Goal: Task Accomplishment & Management: Manage account settings

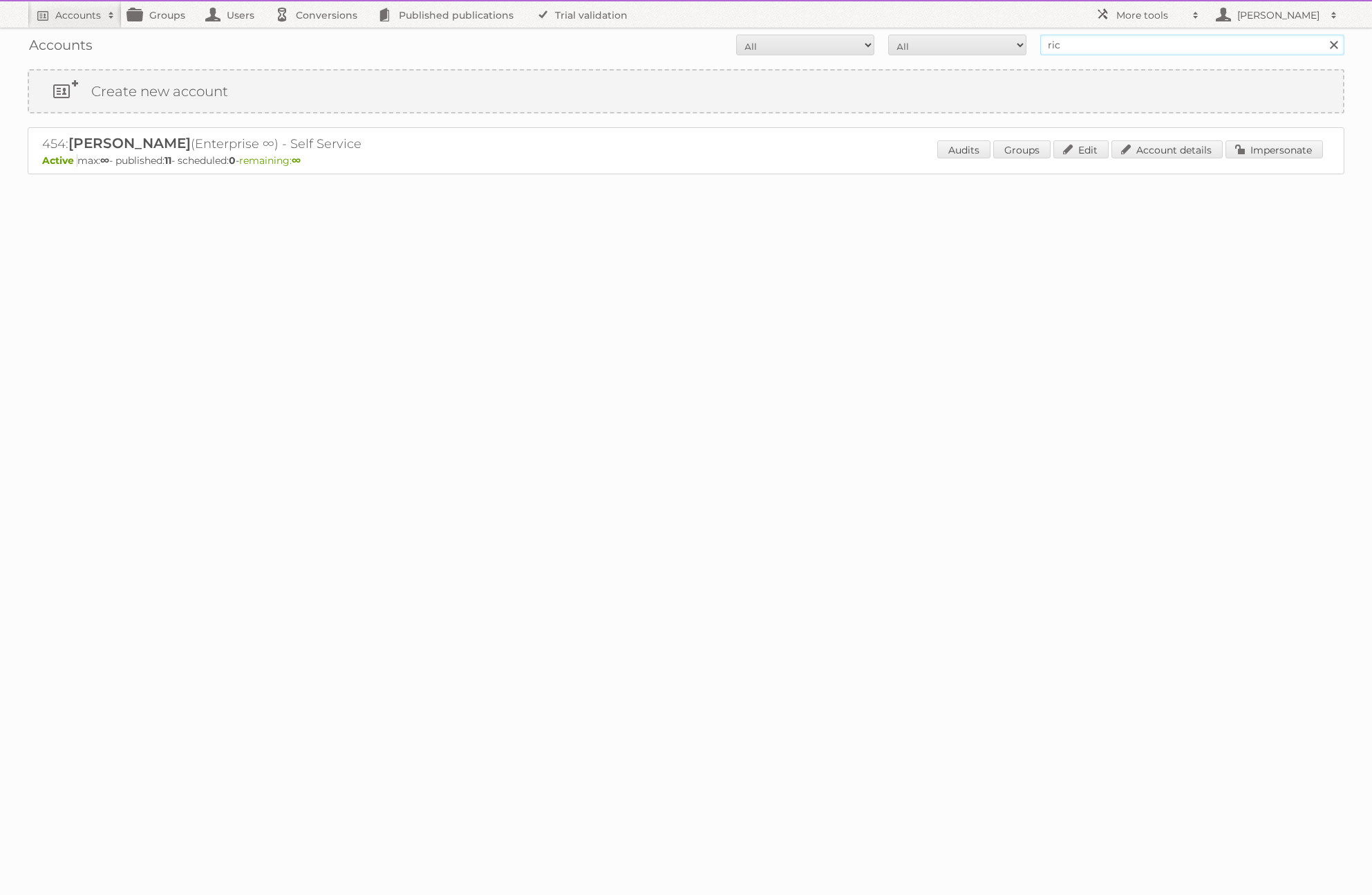
click at [1078, 45] on input "ric" at bounding box center [1193, 45] width 305 height 21
click at [1052, 44] on input "tan" at bounding box center [1193, 45] width 305 height 21
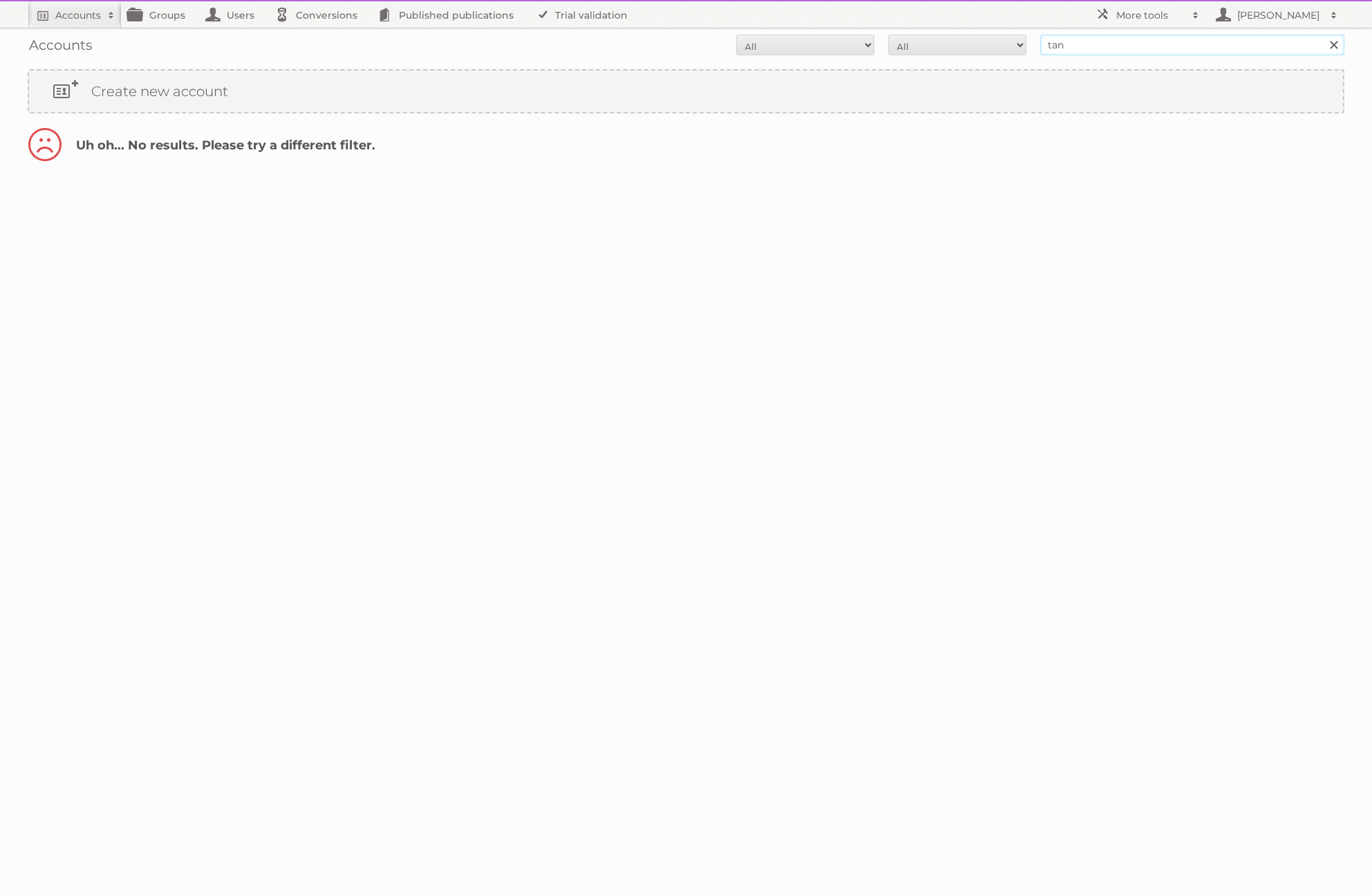
click at [1052, 44] on input "tan" at bounding box center [1193, 45] width 305 height 21
click at [1323, 34] on input "Search" at bounding box center [1334, 45] width 21 height 21
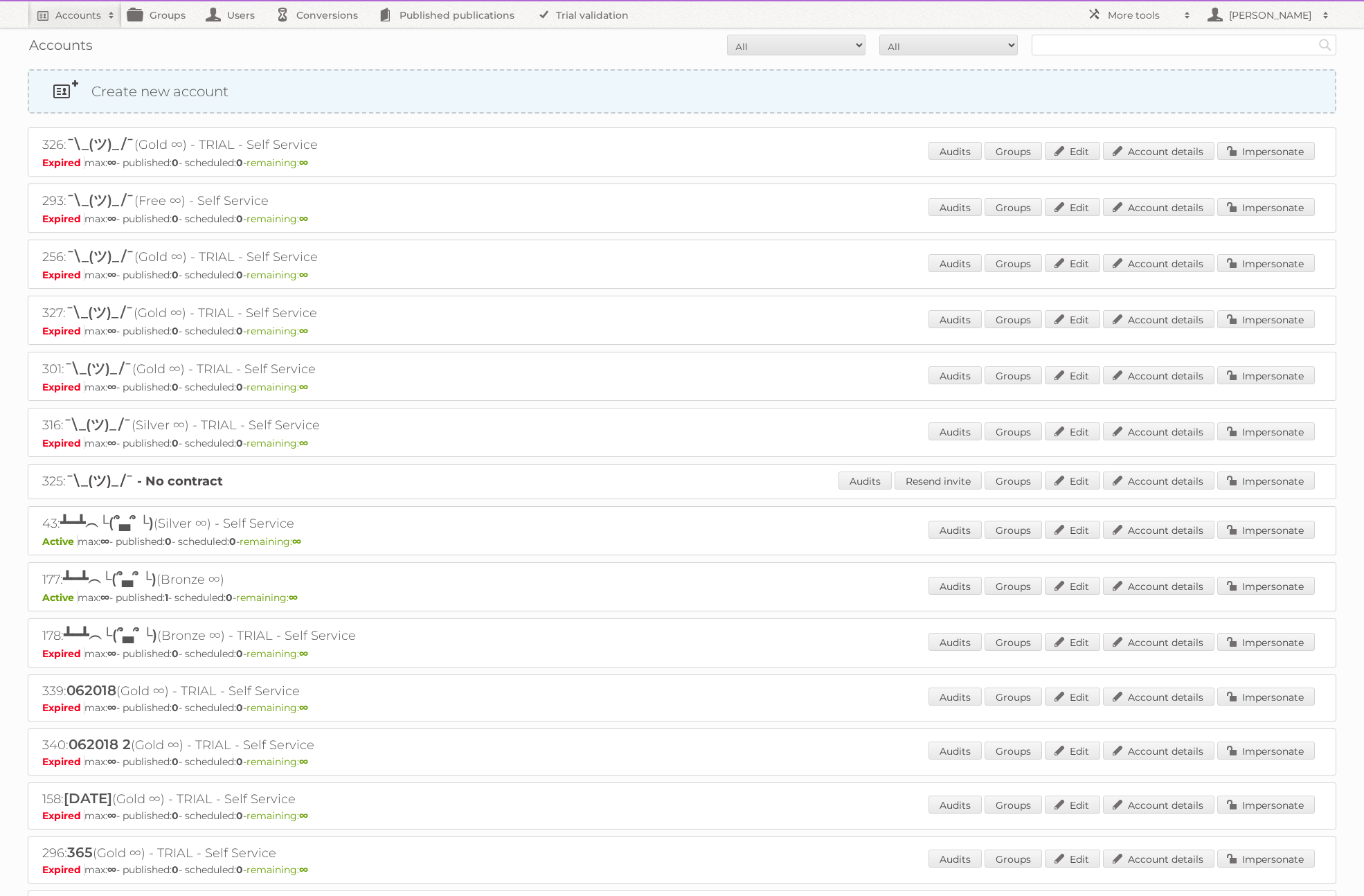
click at [200, 92] on link "Create new account" at bounding box center [682, 92] width 1306 height 42
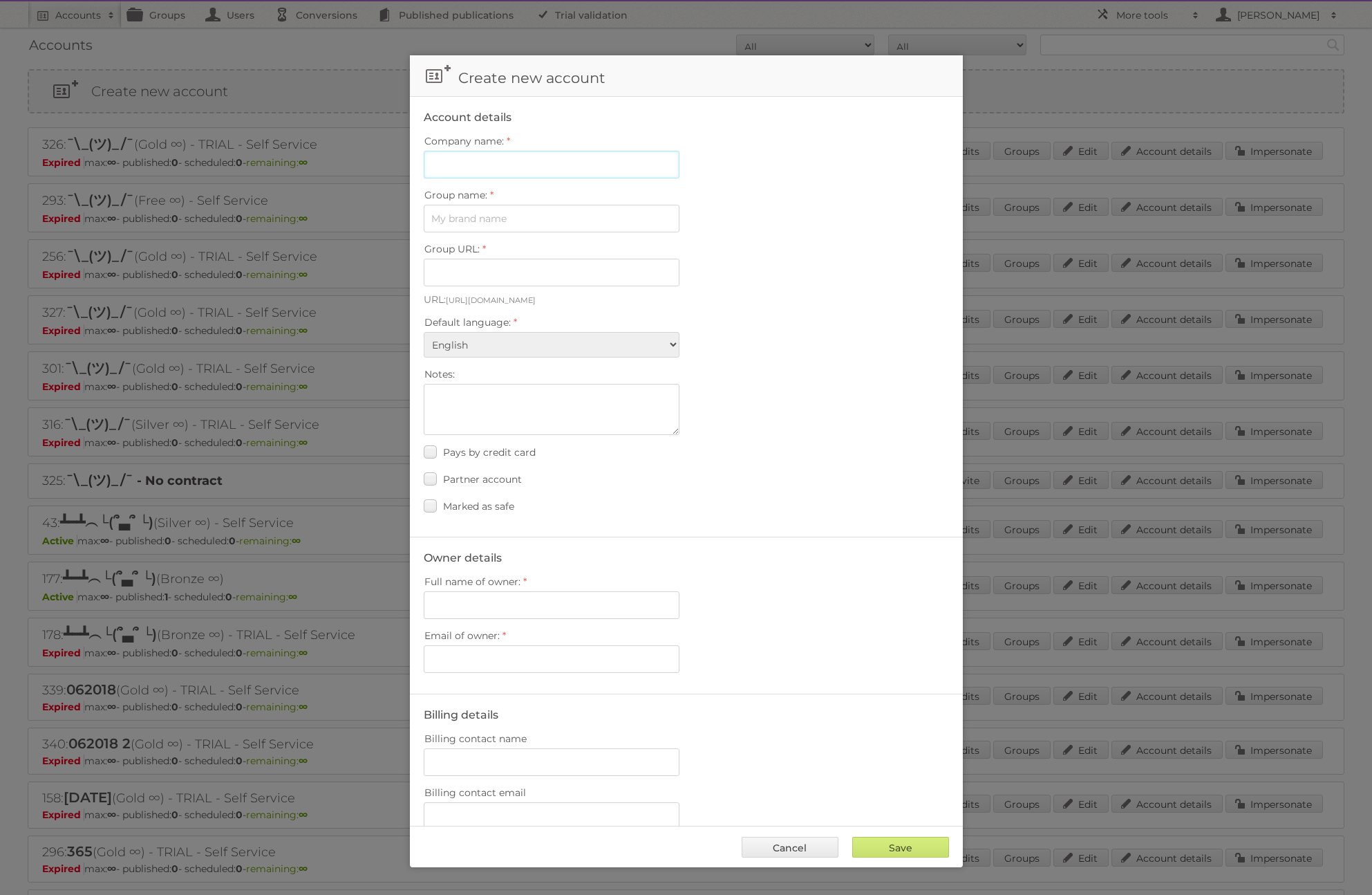
click at [466, 160] on input "Company name:" at bounding box center [551, 164] width 256 height 28
type input "[PERSON_NAME]"
click at [502, 227] on input "Group name:" at bounding box center [551, 218] width 256 height 28
type input "Ventura"
type input "ventura"
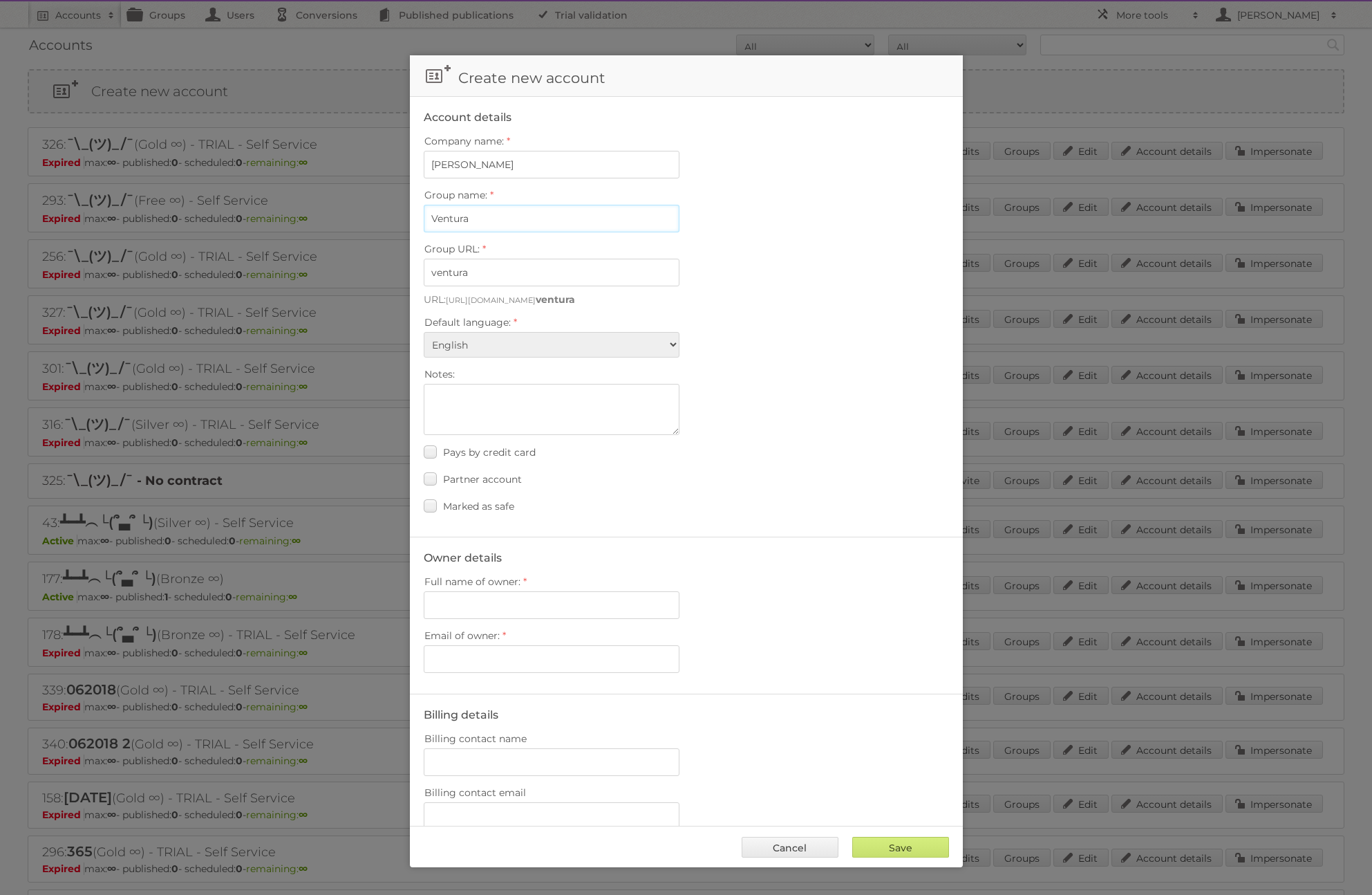
type input "Ventura"
click at [786, 368] on label "Notes:" at bounding box center [686, 374] width 526 height 19
click at [680, 384] on textarea "Notes:" at bounding box center [551, 409] width 256 height 51
click at [631, 349] on select "Albanian Arabic Basque Bosnian Bulgarian Catalan Chinese (Simplified) Chinese (…" at bounding box center [551, 345] width 256 height 26
click at [424, 332] on select "Albanian Arabic Basque Bosnian Bulgarian Catalan Chinese (Simplified) Chinese (…" at bounding box center [551, 345] width 256 height 26
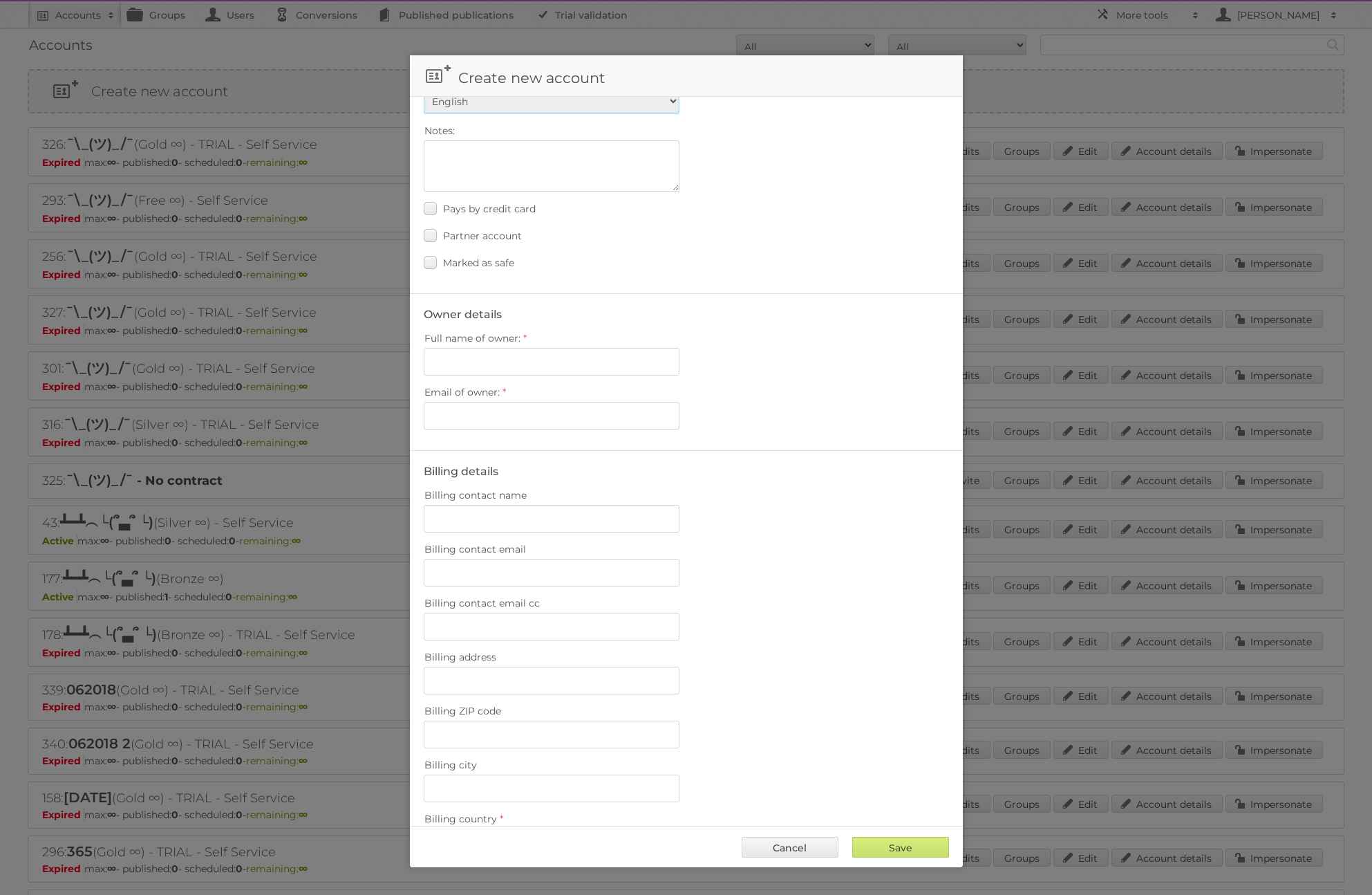
scroll to position [244, 0]
click at [474, 363] on input "Full name of owner:" at bounding box center [551, 361] width 256 height 28
type input "Rich V"
click at [502, 413] on input "Email of owner:" at bounding box center [551, 414] width 256 height 28
type input "r.ventura@publitas.com"
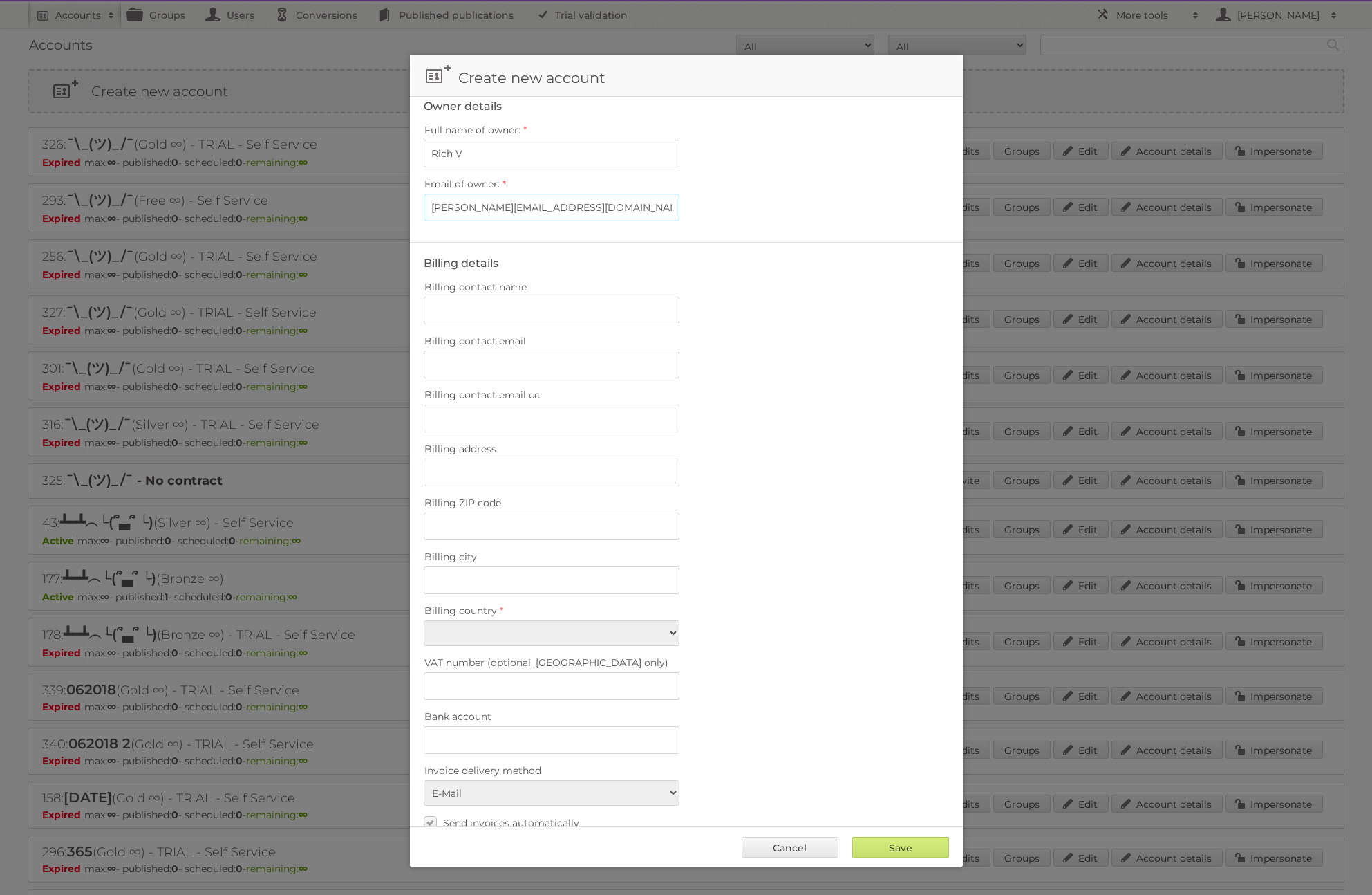
scroll to position [476, 0]
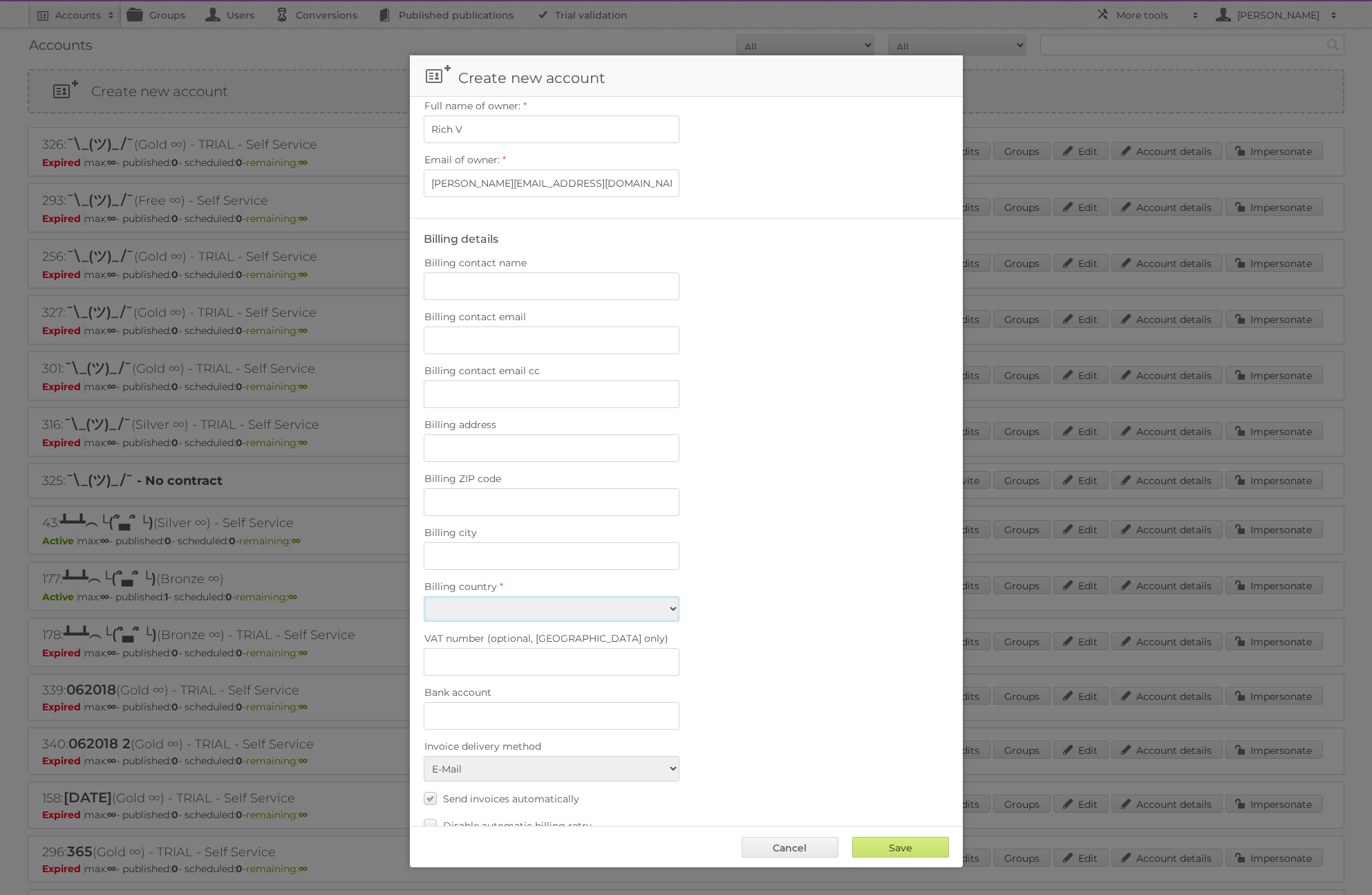
click at [541, 611] on select "Afghanistan Åland Islands Albania Algeria American Samoa Andorra Angola Anguill…" at bounding box center [551, 608] width 256 height 26
select select "PT"
click at [424, 596] on select "Afghanistan Åland Islands Albania Algeria American Samoa Andorra Angola Anguill…" at bounding box center [551, 608] width 256 height 26
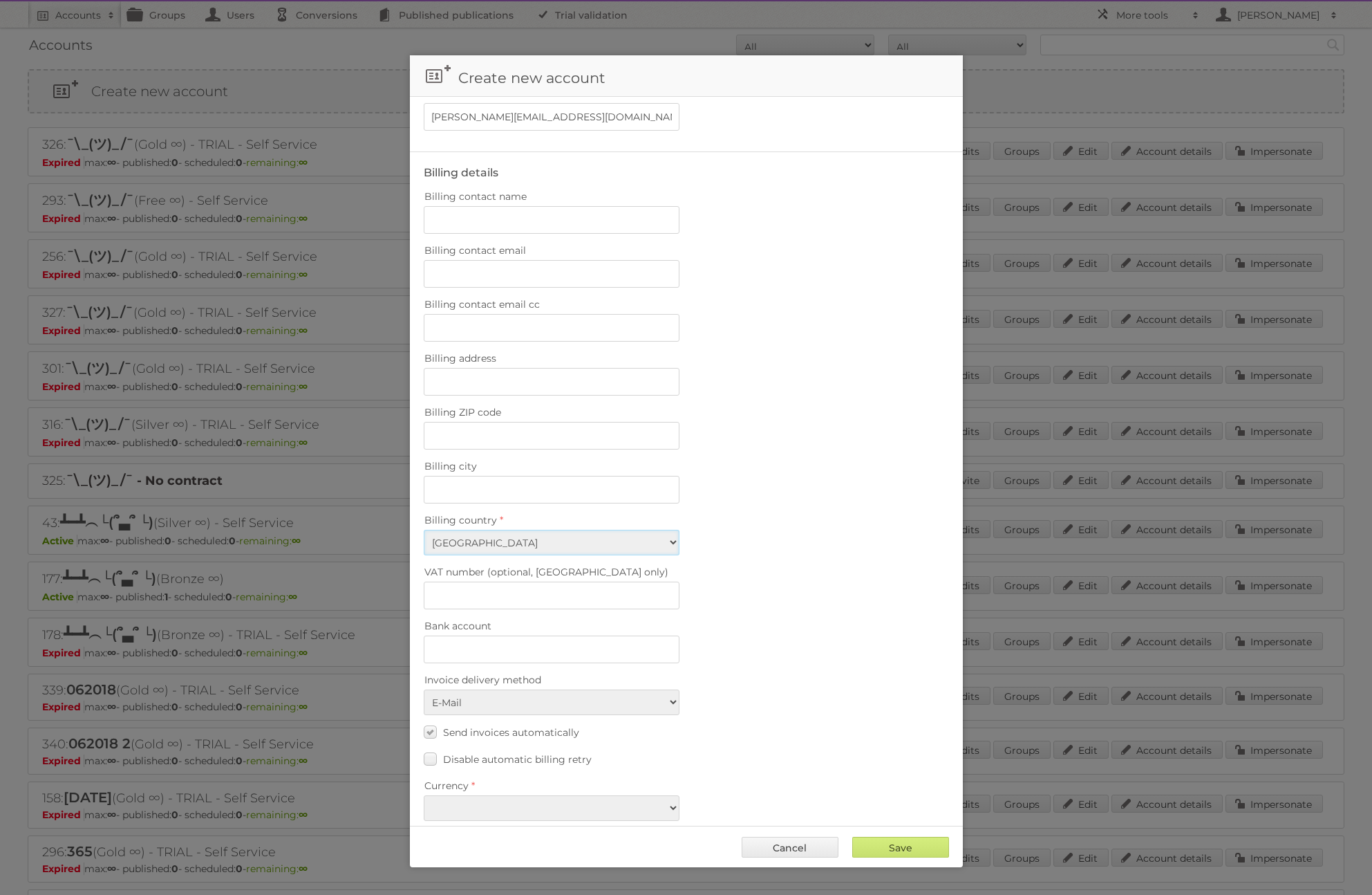
scroll to position [558, 0]
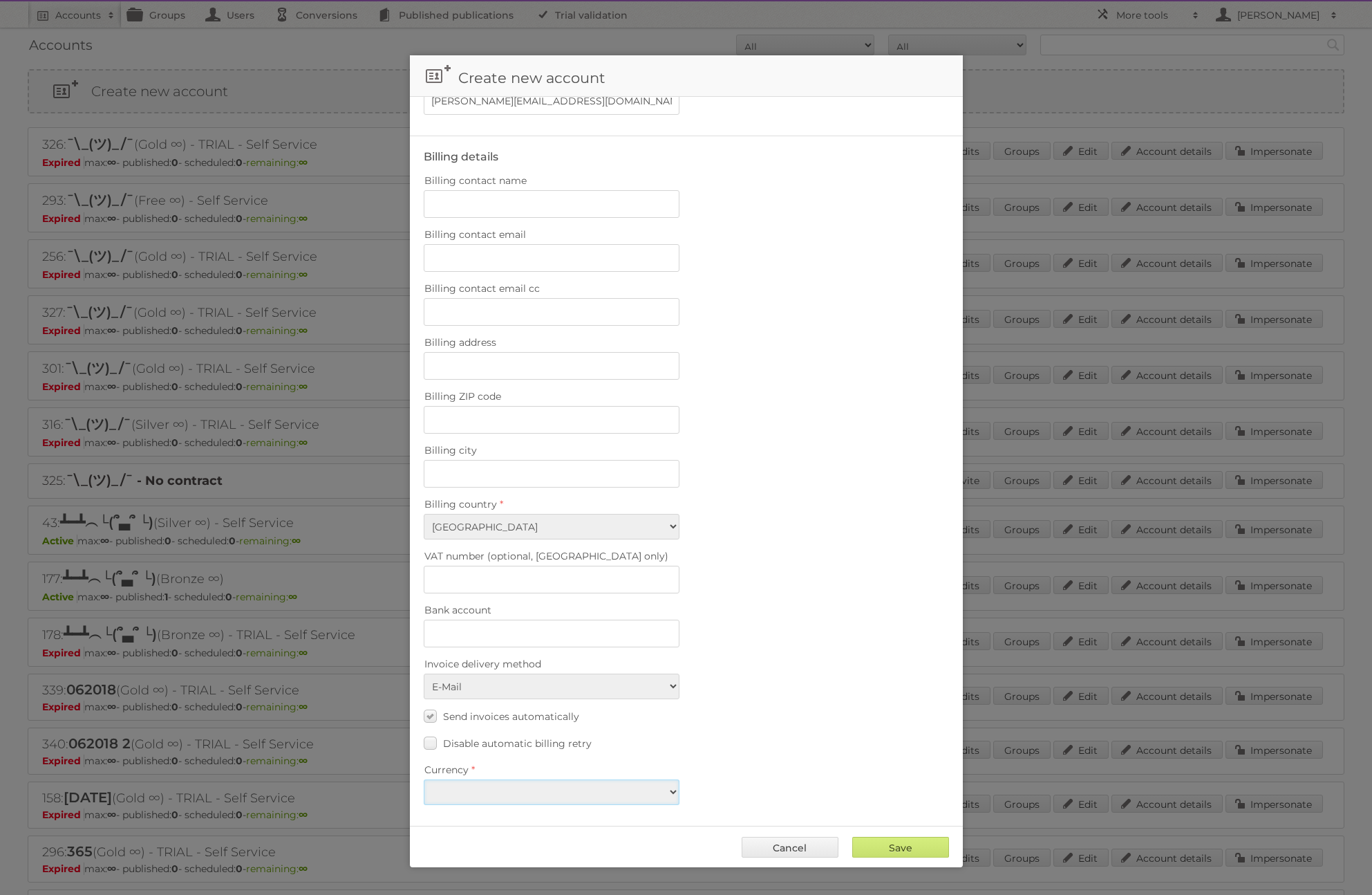
click at [594, 794] on select "EUR USD" at bounding box center [551, 791] width 256 height 26
select select "eur"
click at [424, 779] on select "EUR USD" at bounding box center [551, 791] width 256 height 26
click at [910, 845] on input "Save" at bounding box center [901, 847] width 97 height 21
type input "Save"
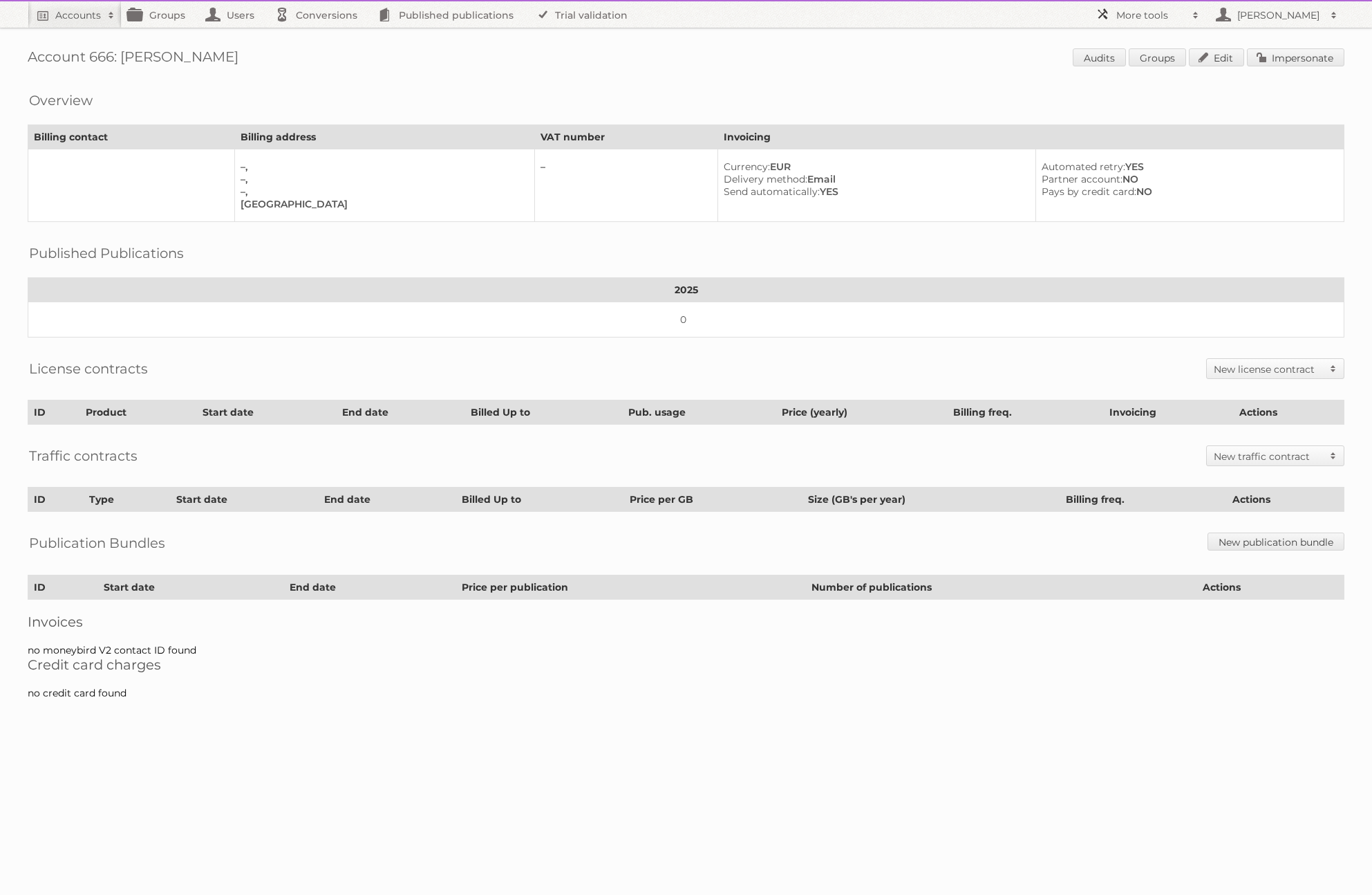
click at [1165, 11] on h2 "More tools" at bounding box center [1151, 15] width 70 height 14
click at [880, 85] on div "Overview" at bounding box center [686, 90] width 1317 height 14
click at [1210, 57] on link "Edit" at bounding box center [1217, 57] width 55 height 18
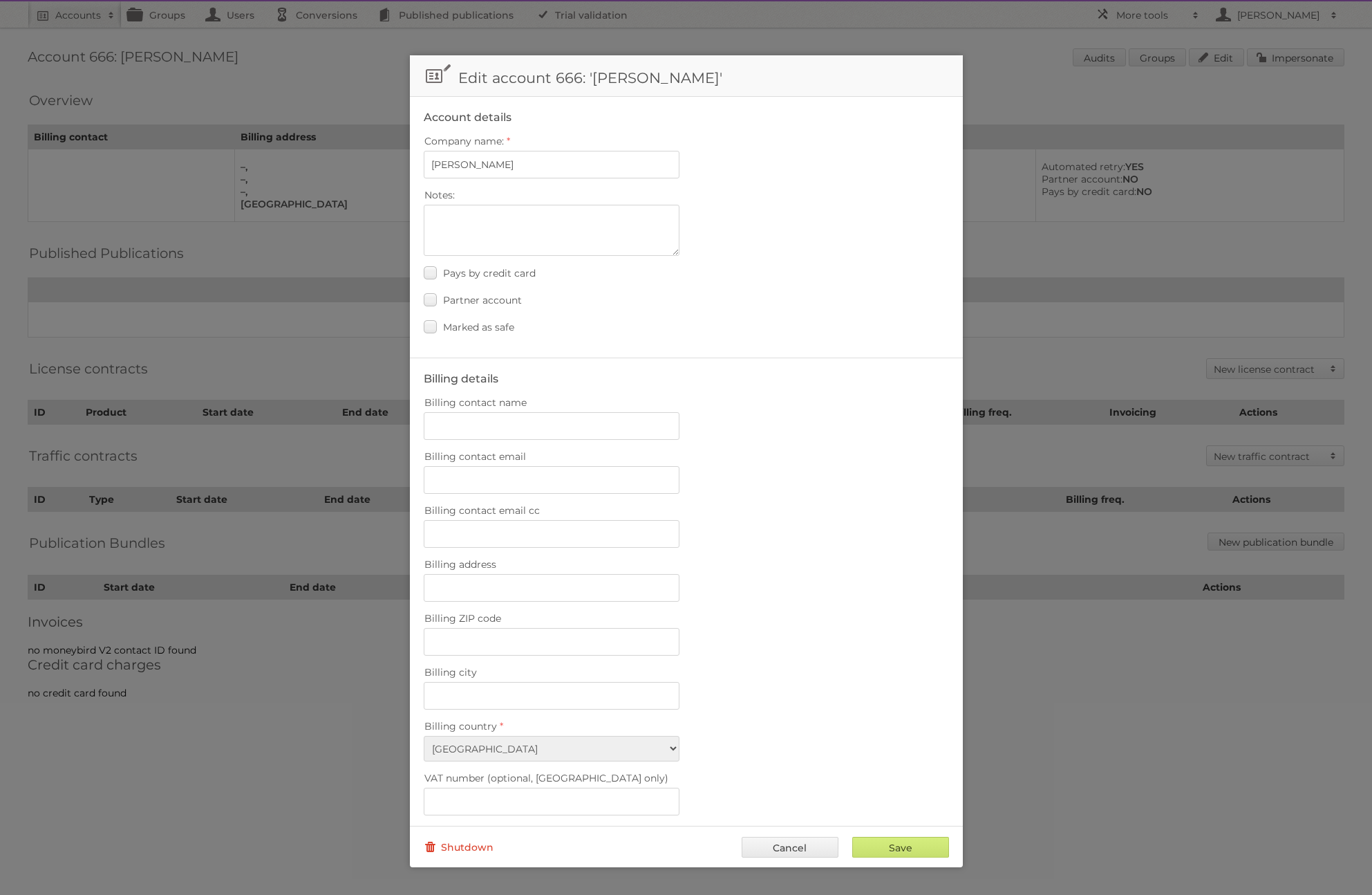
click at [465, 847] on link "Shutdown" at bounding box center [458, 847] width 70 height 21
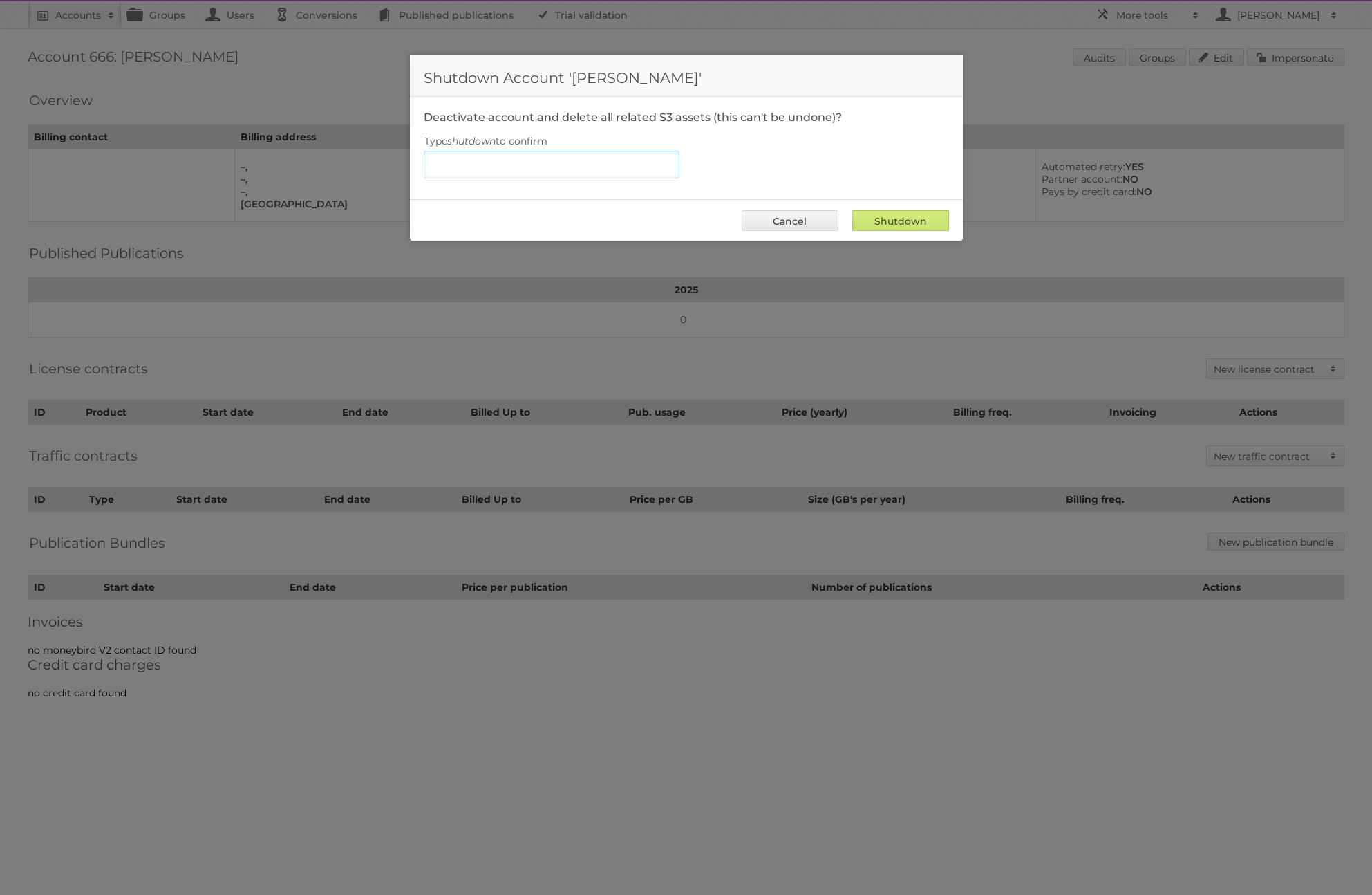
click at [521, 164] on input "Type shutdown to confirm" at bounding box center [551, 164] width 256 height 28
type input "shutdown"
click at [895, 221] on input "Shutdown" at bounding box center [901, 221] width 97 height 21
type input "Shutdown"
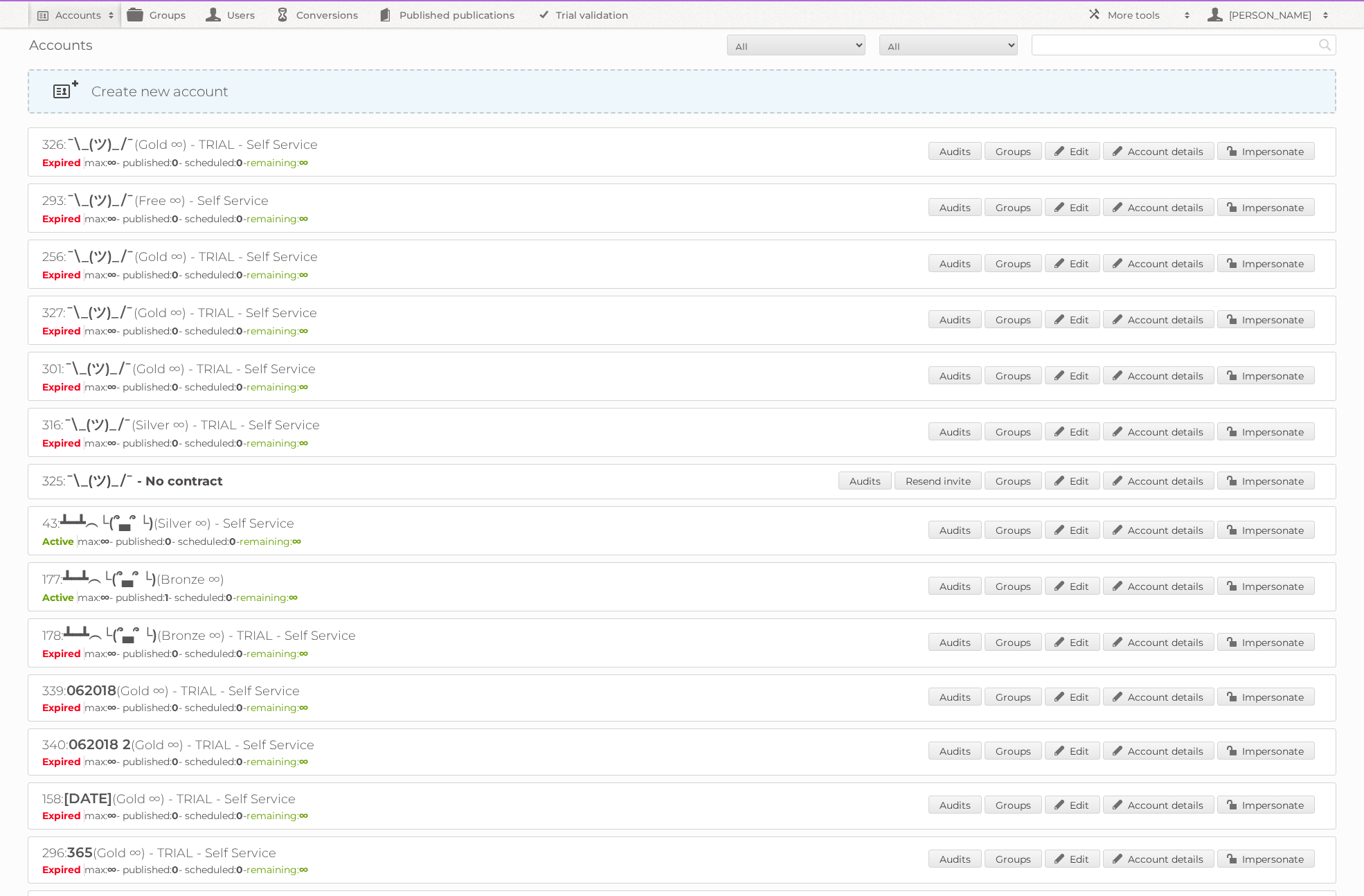
click at [122, 99] on link "Create new account" at bounding box center [682, 92] width 1306 height 42
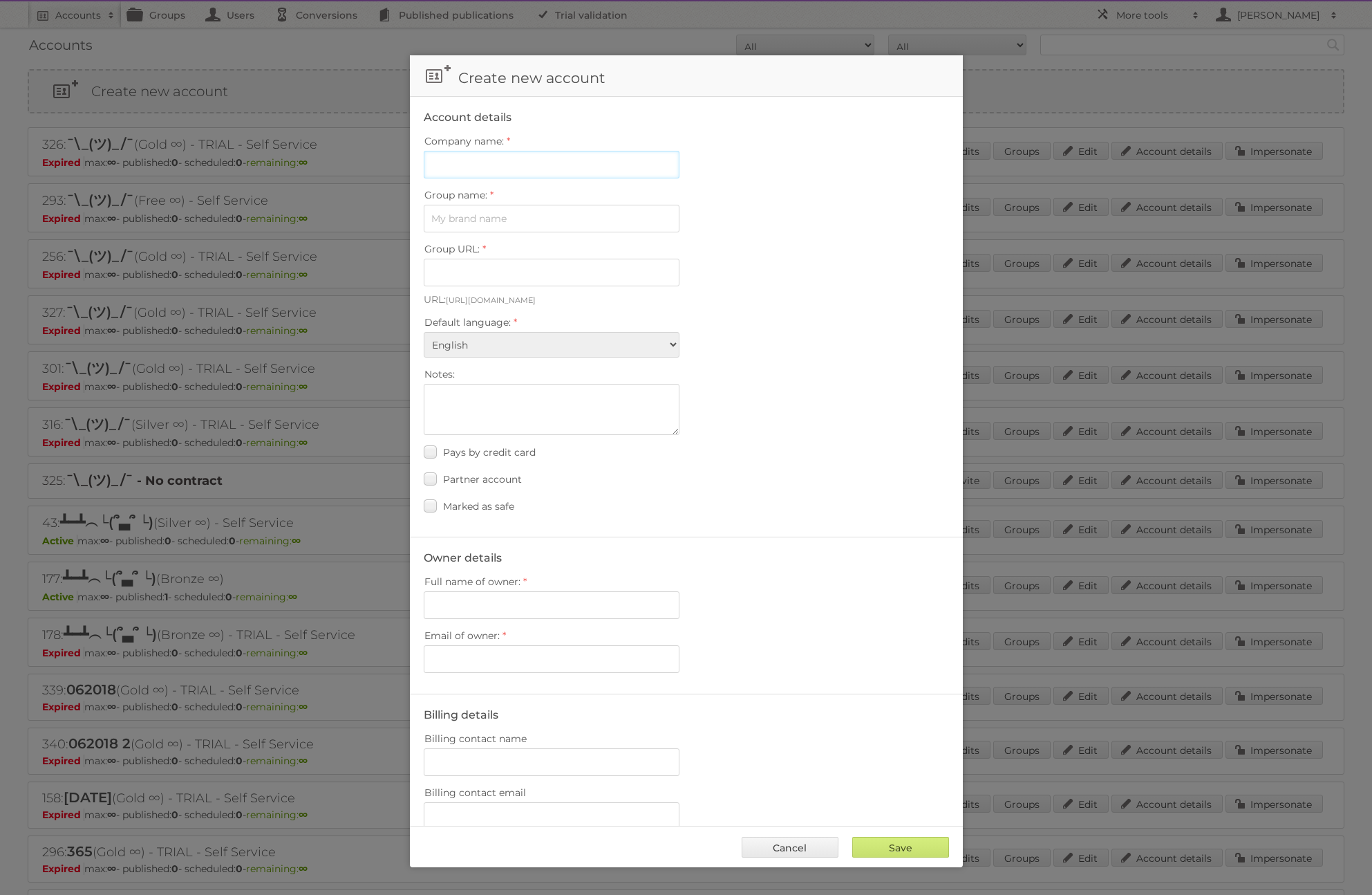
click at [496, 166] on input "Company name:" at bounding box center [551, 164] width 256 height 28
type input "[PERSON_NAME]"
click at [488, 222] on input "Group name:" at bounding box center [551, 218] width 256 height 28
type input "Ventura"
click at [493, 279] on input "Group URL:" at bounding box center [551, 272] width 256 height 28
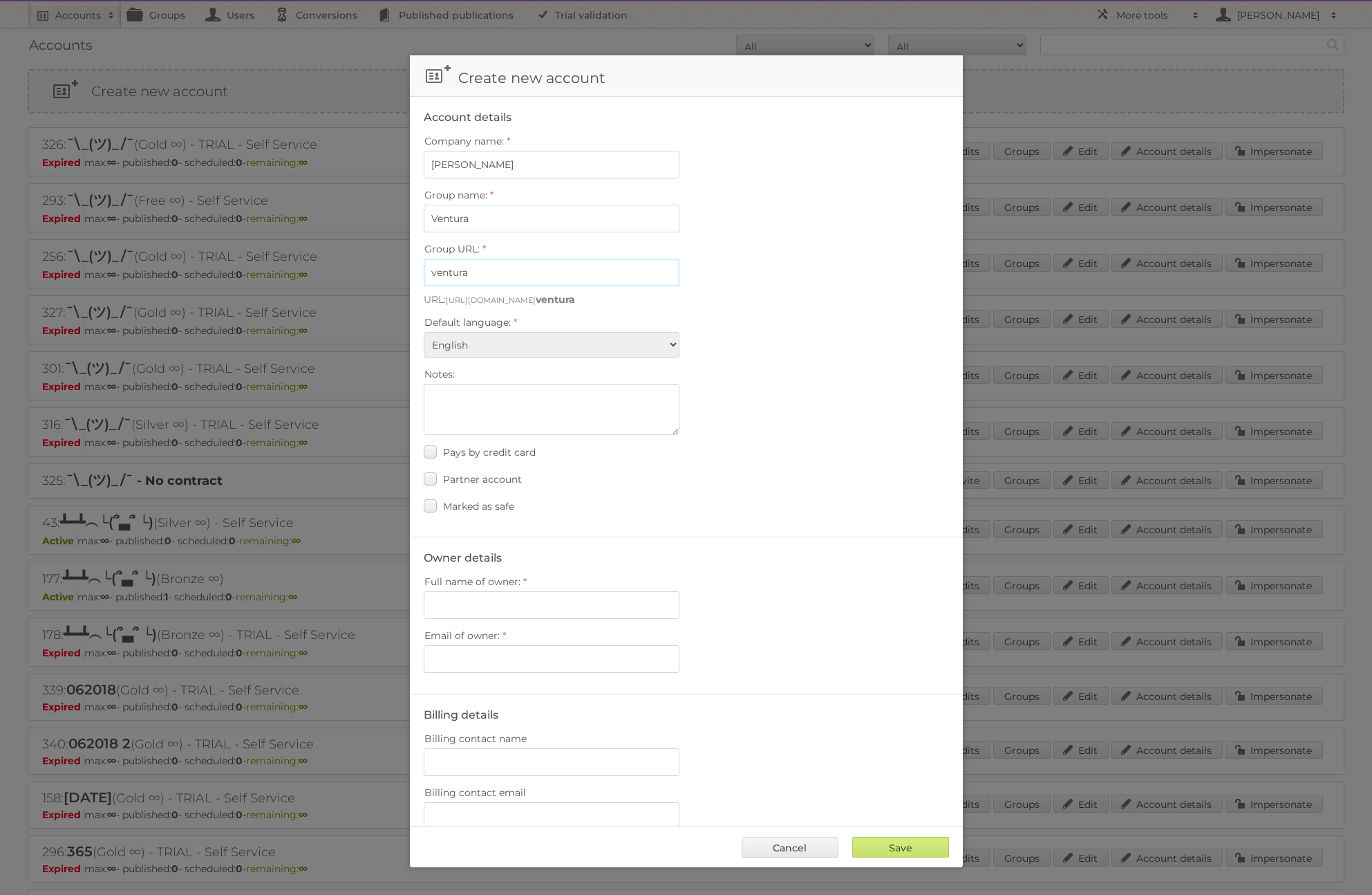
click at [488, 272] on input "ventura" at bounding box center [551, 272] width 256 height 28
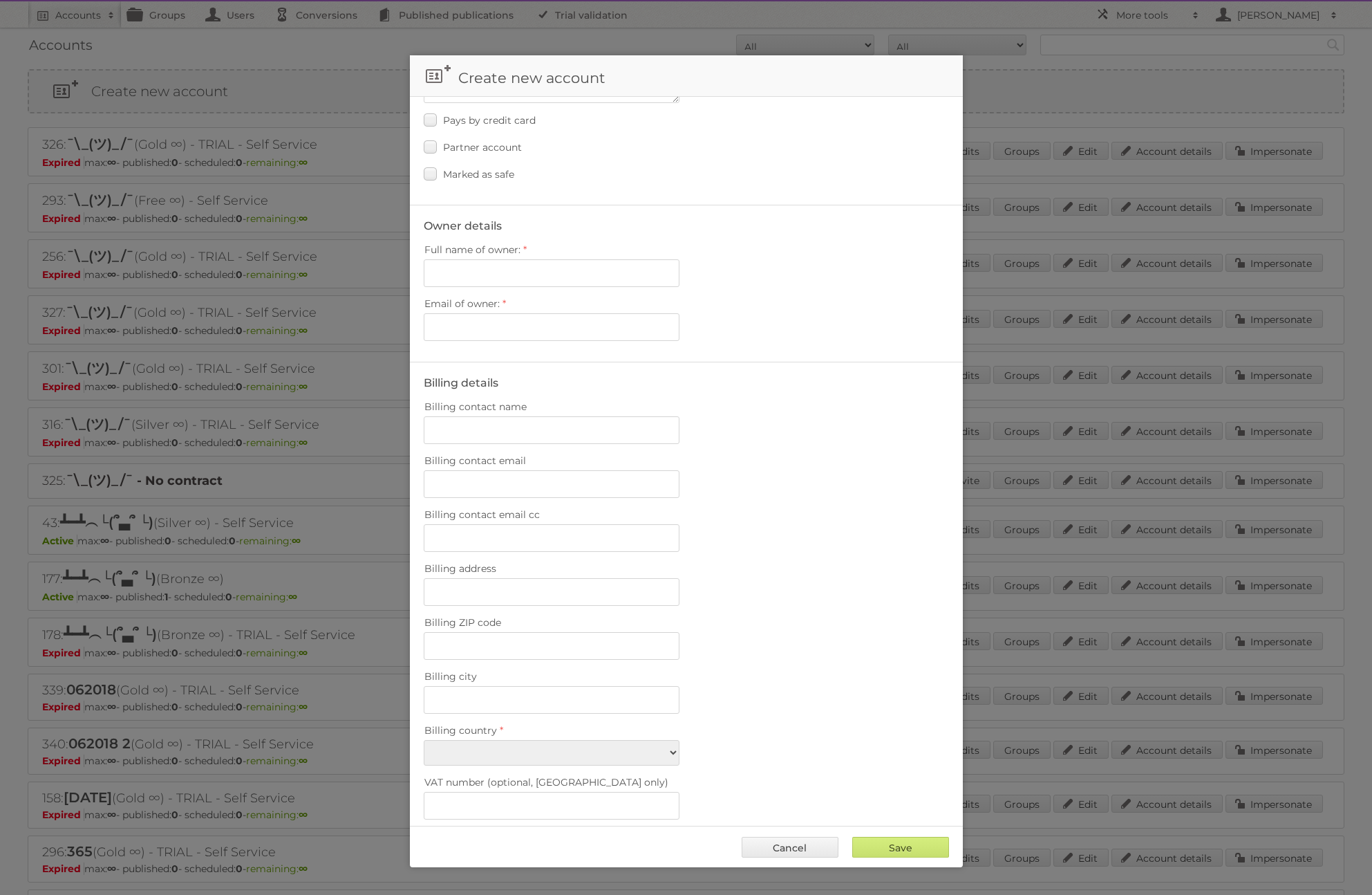
scroll to position [403, 0]
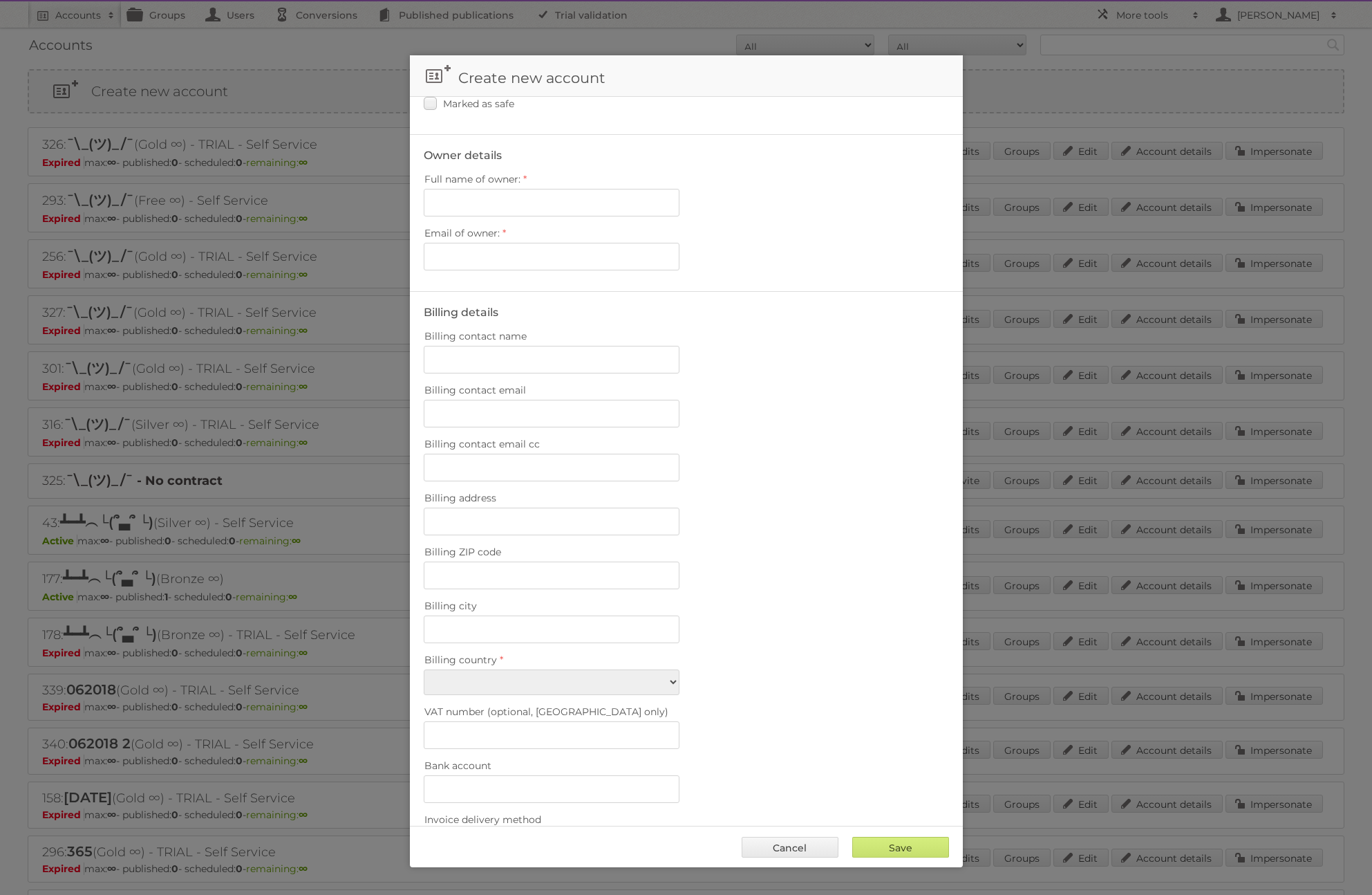
type input "venturas"
click at [472, 202] on input "Full name of owner:" at bounding box center [551, 202] width 256 height 28
type input "Rich V"
click at [502, 243] on input "Email of owner:" at bounding box center [551, 256] width 256 height 28
type input "[PERSON_NAME][EMAIL_ADDRESS][DOMAIN_NAME]"
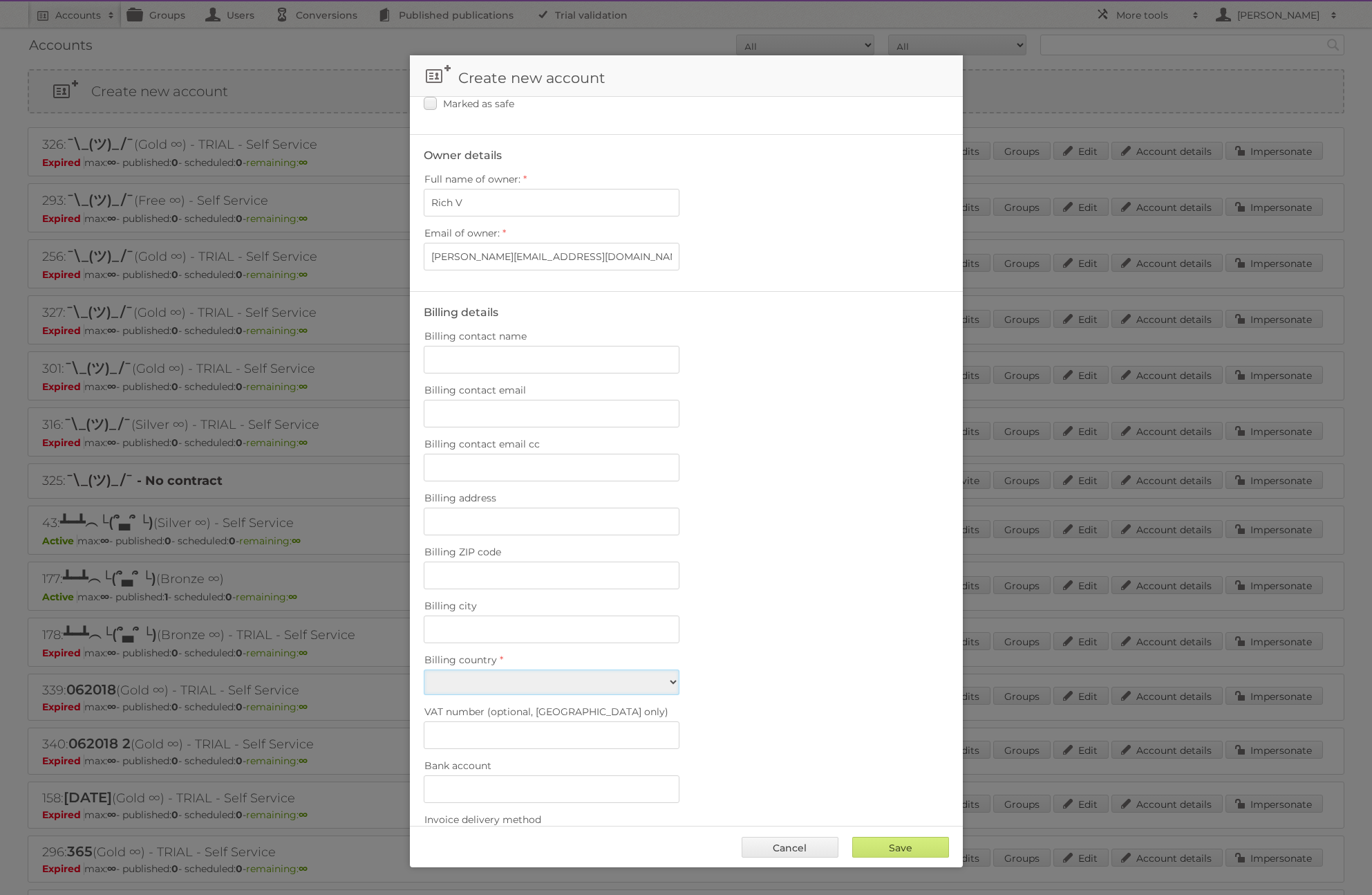
click at [478, 678] on select "Afghanistan Åland Islands Albania Algeria American Samoa Andorra Angola Anguill…" at bounding box center [551, 682] width 256 height 26
select select "PT"
click at [424, 669] on select "Afghanistan Åland Islands Albania Algeria American Samoa Andorra Angola Anguill…" at bounding box center [551, 682] width 256 height 26
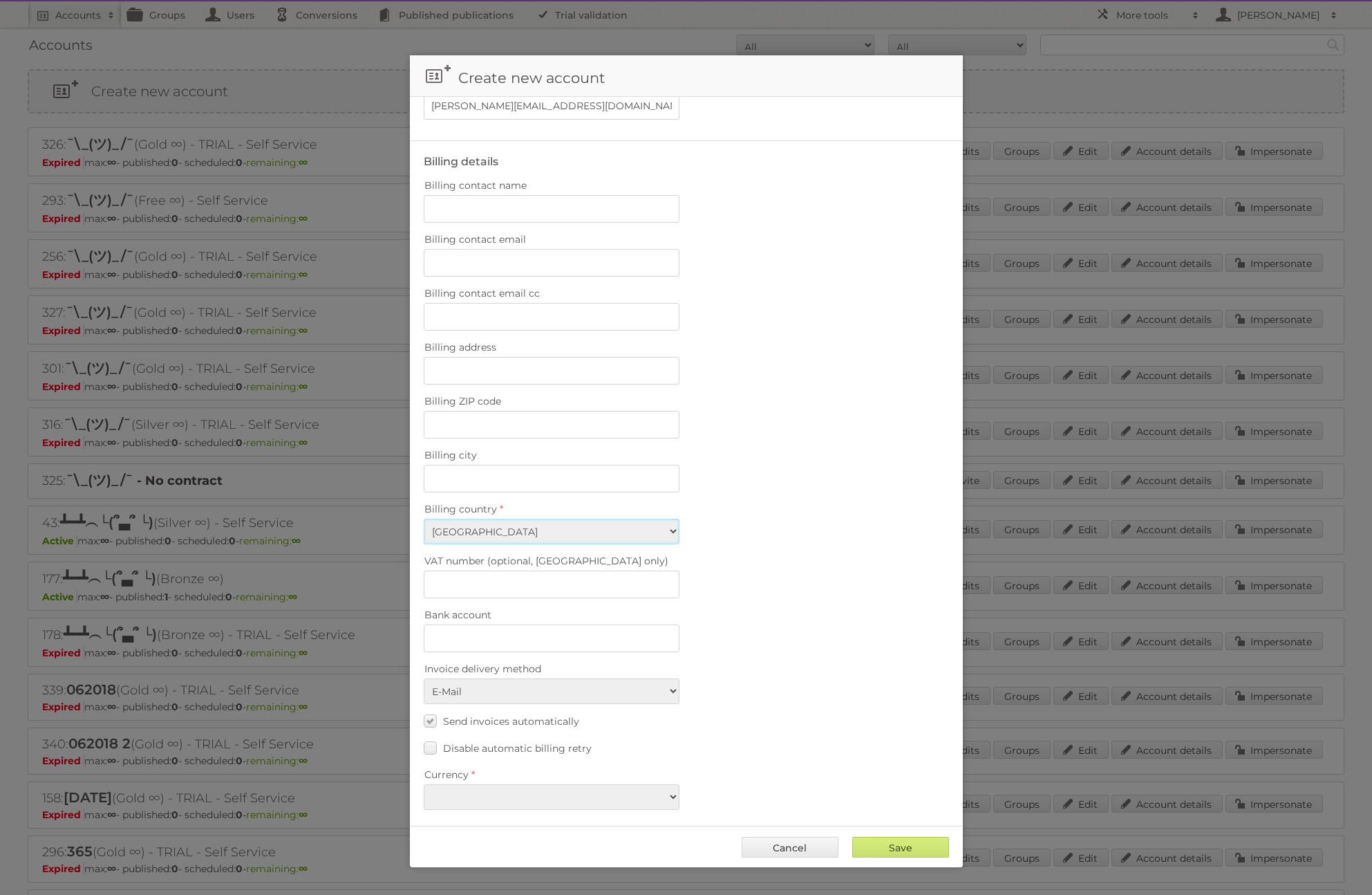
scroll to position [558, 0]
click at [494, 786] on select "EUR USD" at bounding box center [551, 791] width 256 height 26
select select "eur"
click at [424, 779] on select "EUR USD" at bounding box center [551, 791] width 256 height 26
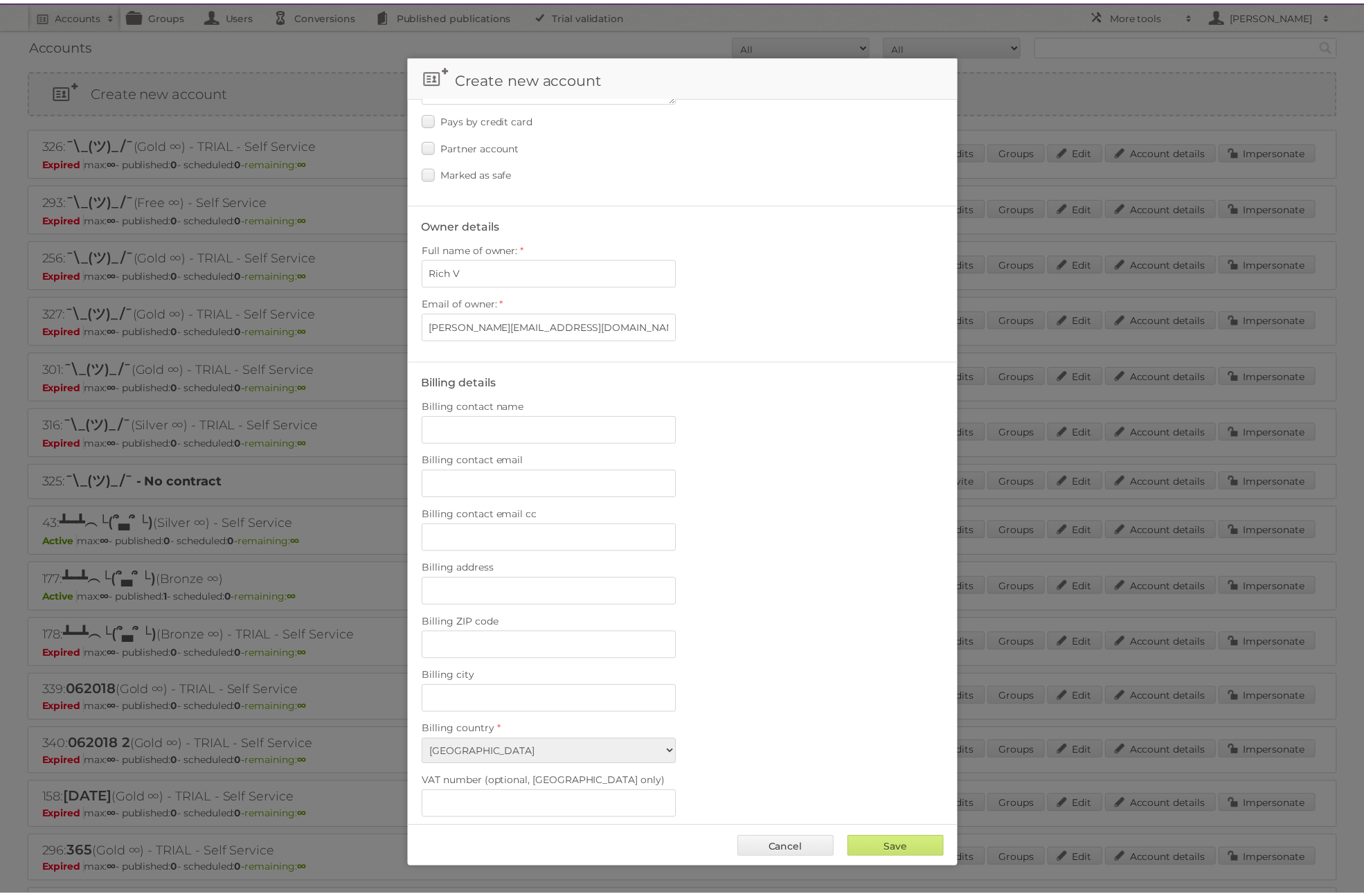
scroll to position [0, 0]
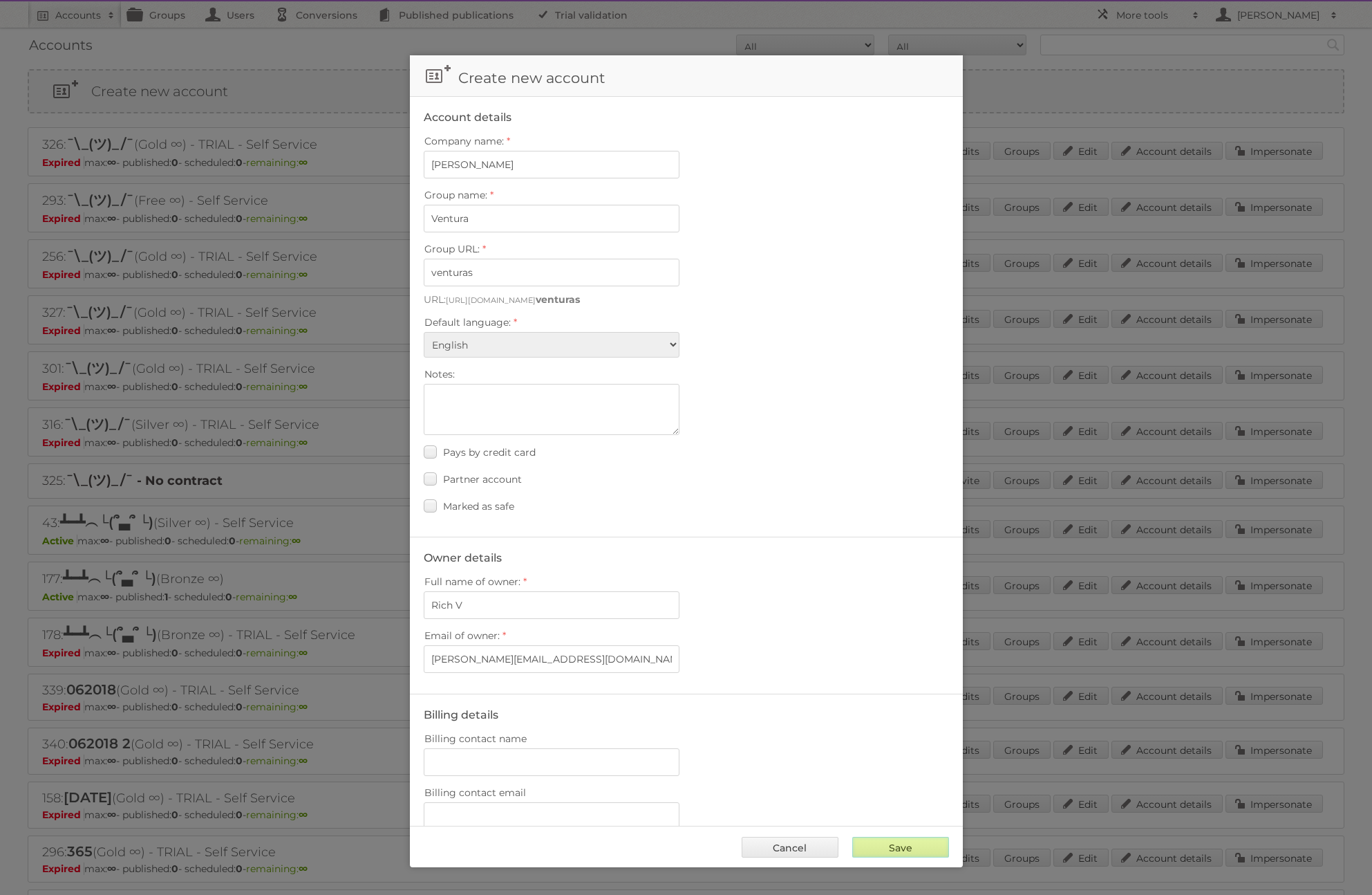
click at [907, 844] on input "Save" at bounding box center [901, 847] width 97 height 21
type input "Save"
click at [812, 851] on link "Cancel" at bounding box center [790, 847] width 97 height 21
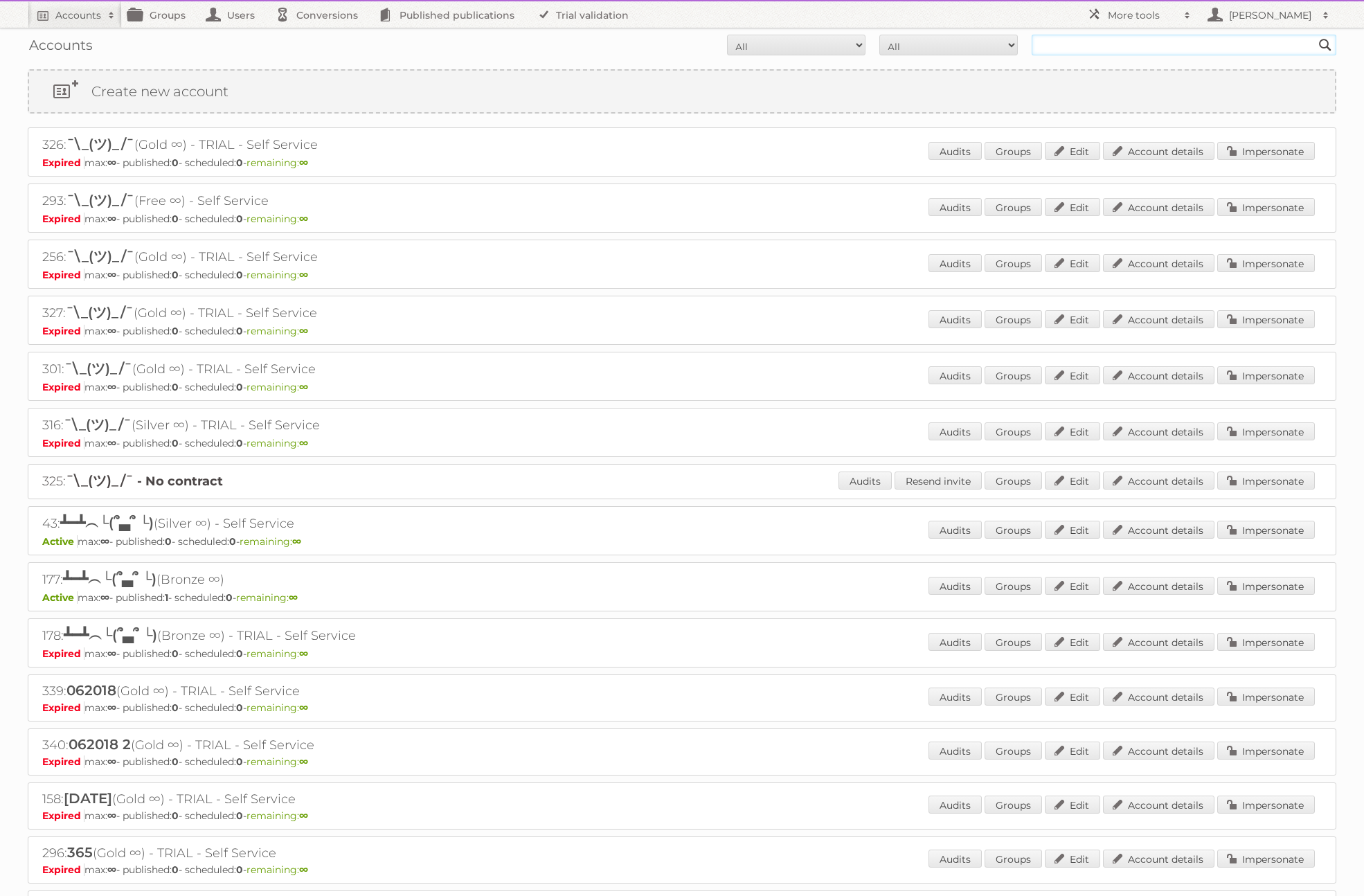
click at [1073, 43] on input "text" at bounding box center [1184, 45] width 305 height 21
type input "ventura"
click at [1314, 34] on input "Search" at bounding box center [1325, 45] width 21 height 21
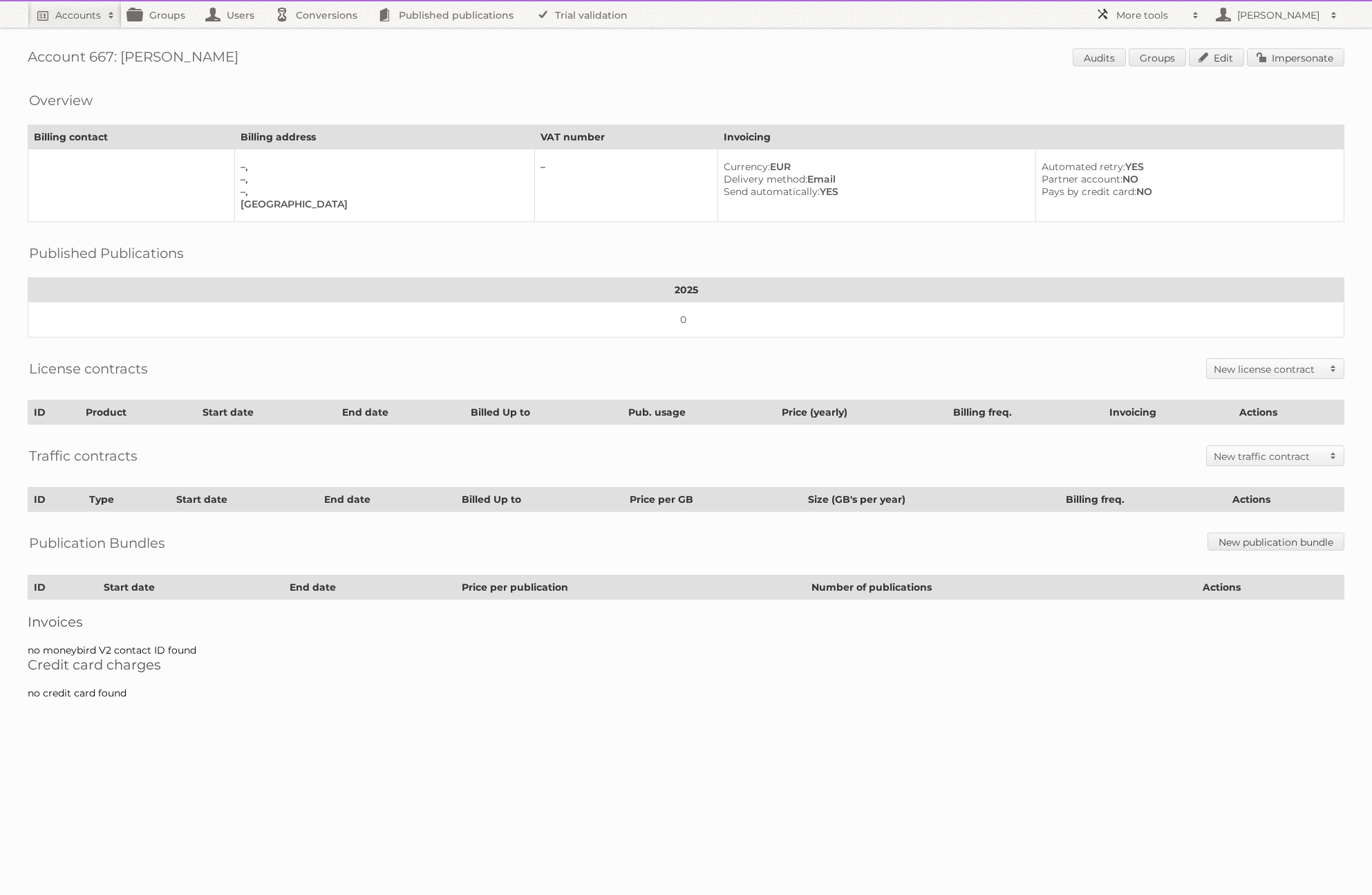
click at [1146, 11] on h2 "More tools" at bounding box center [1151, 15] width 70 height 14
click at [1143, 175] on link "Beta Features" at bounding box center [1158, 184] width 137 height 21
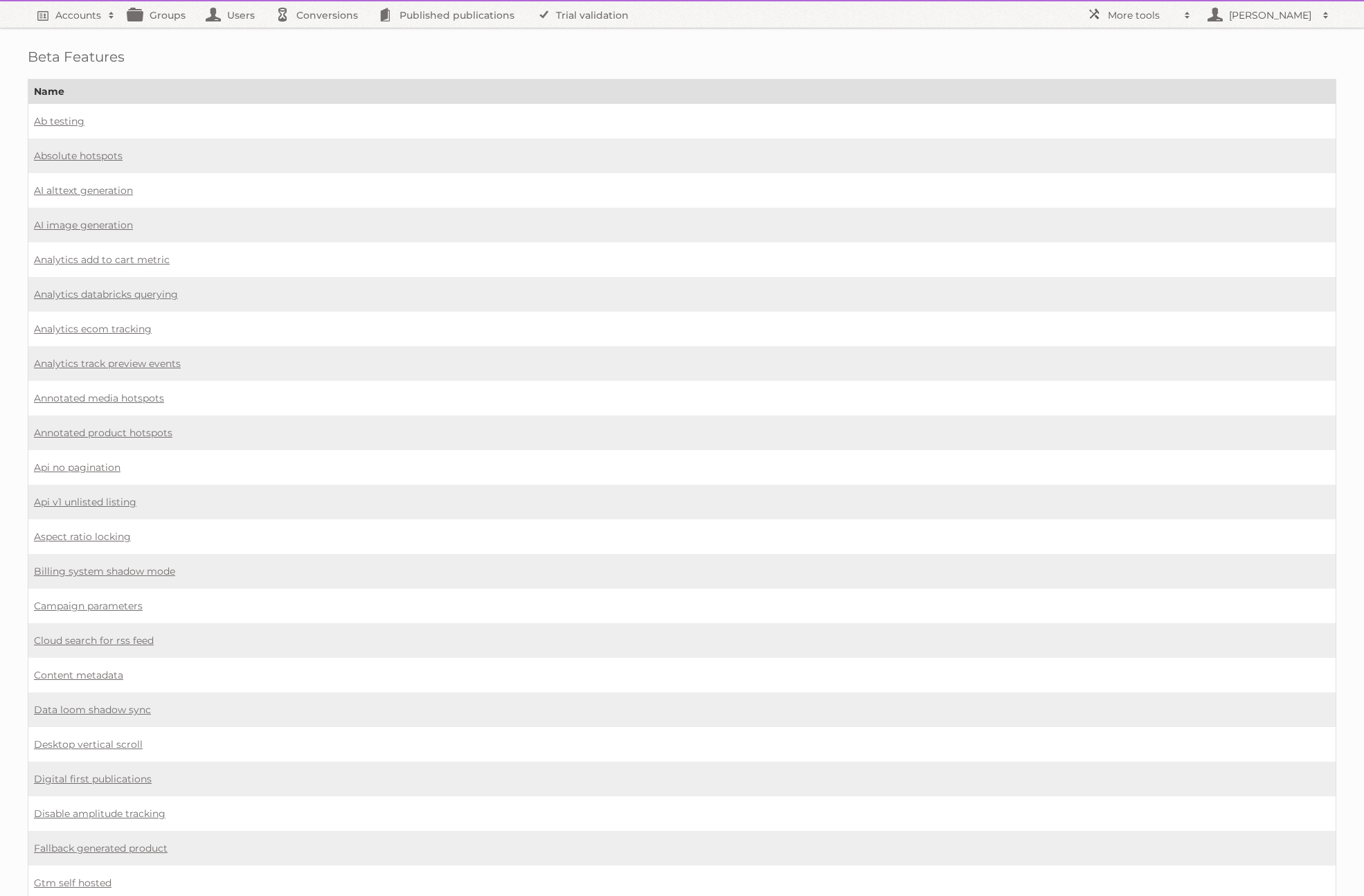
scroll to position [752, 0]
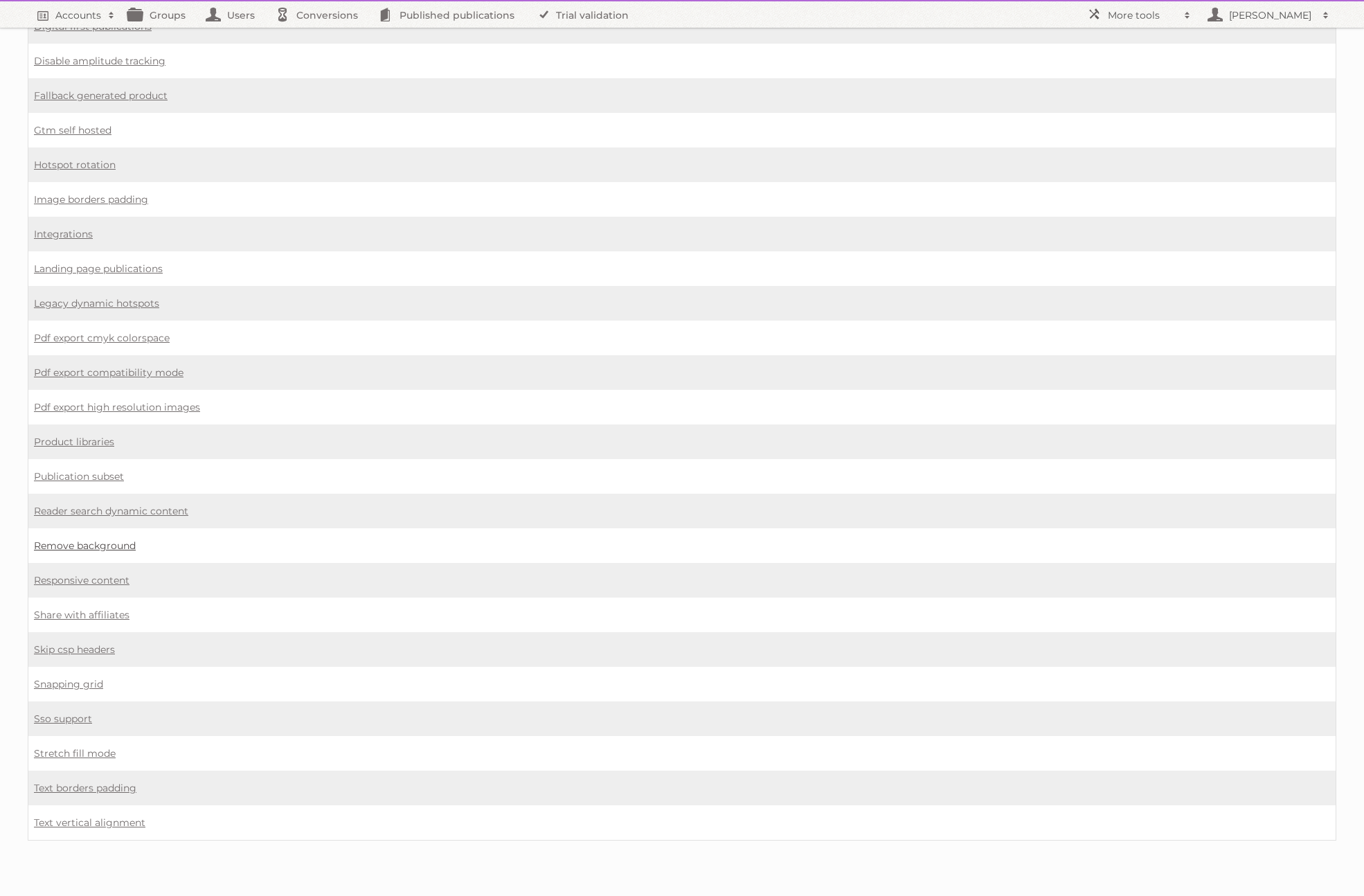
click at [106, 545] on link "Remove background" at bounding box center [85, 545] width 102 height 12
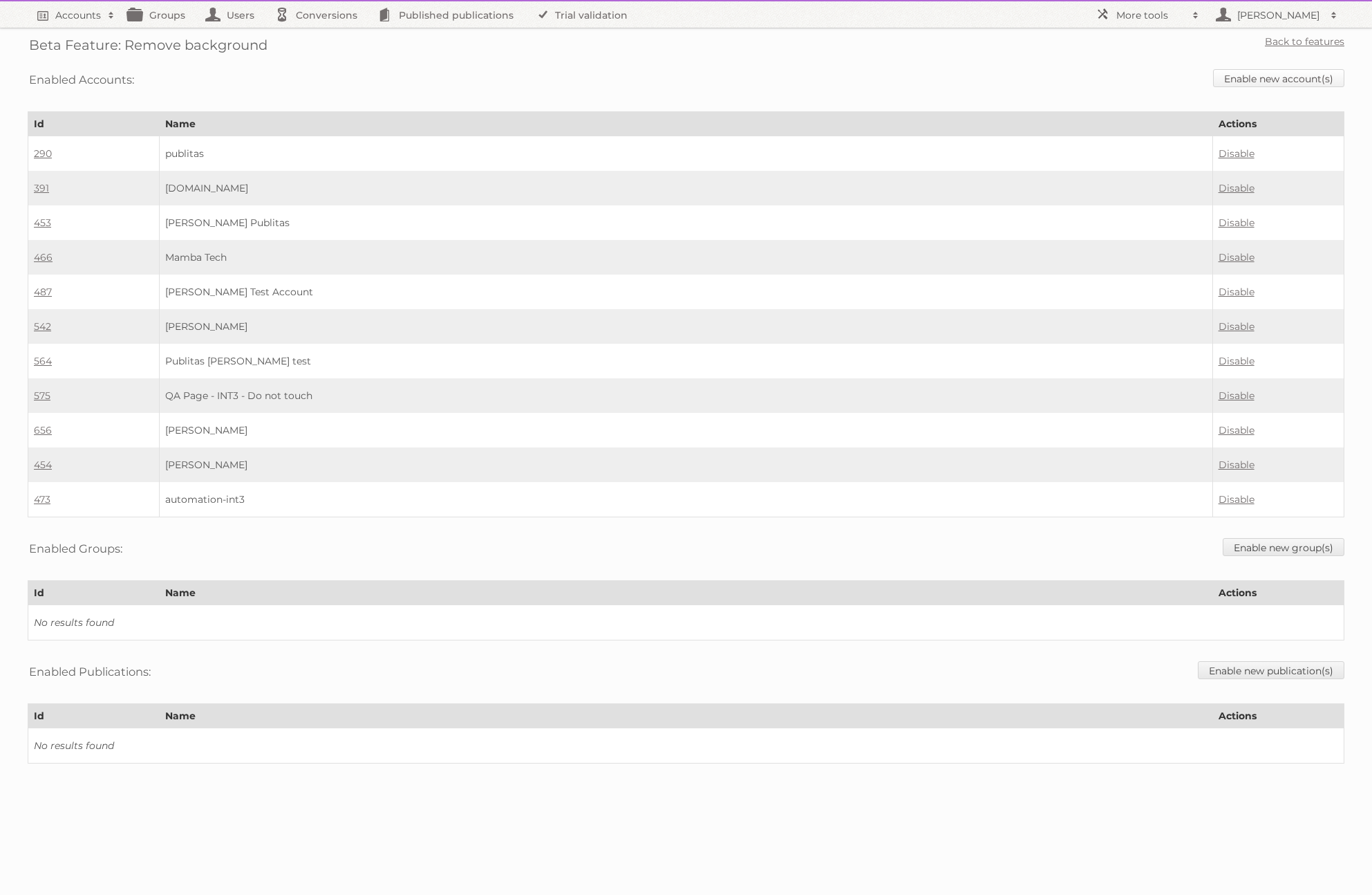
click at [1299, 74] on link "Enable new account(s)" at bounding box center [1279, 78] width 131 height 18
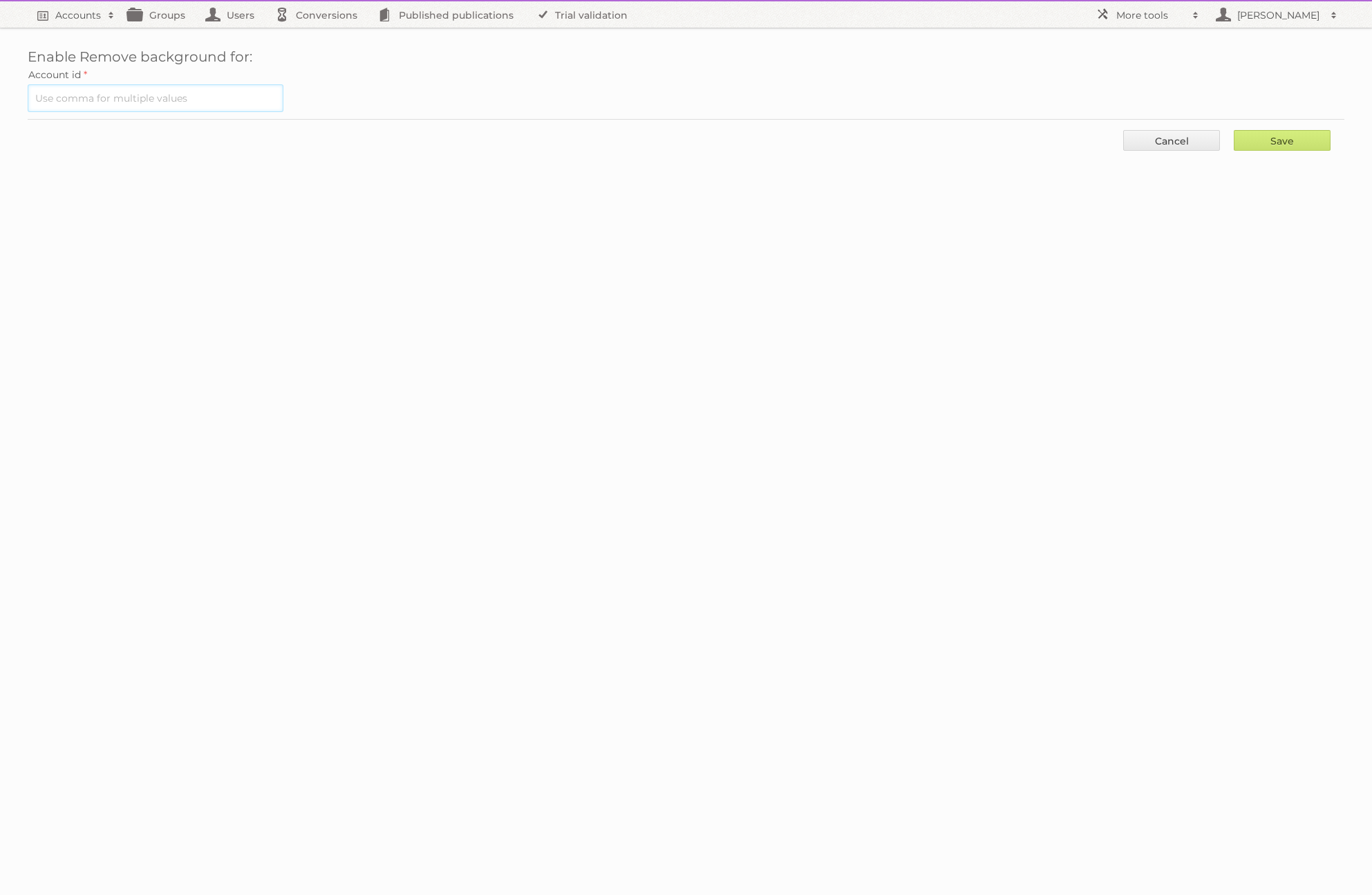
click at [69, 101] on input "text" at bounding box center [155, 98] width 256 height 28
type input "667"
click at [1297, 140] on input "Save" at bounding box center [1283, 141] width 97 height 21
type input "Save"
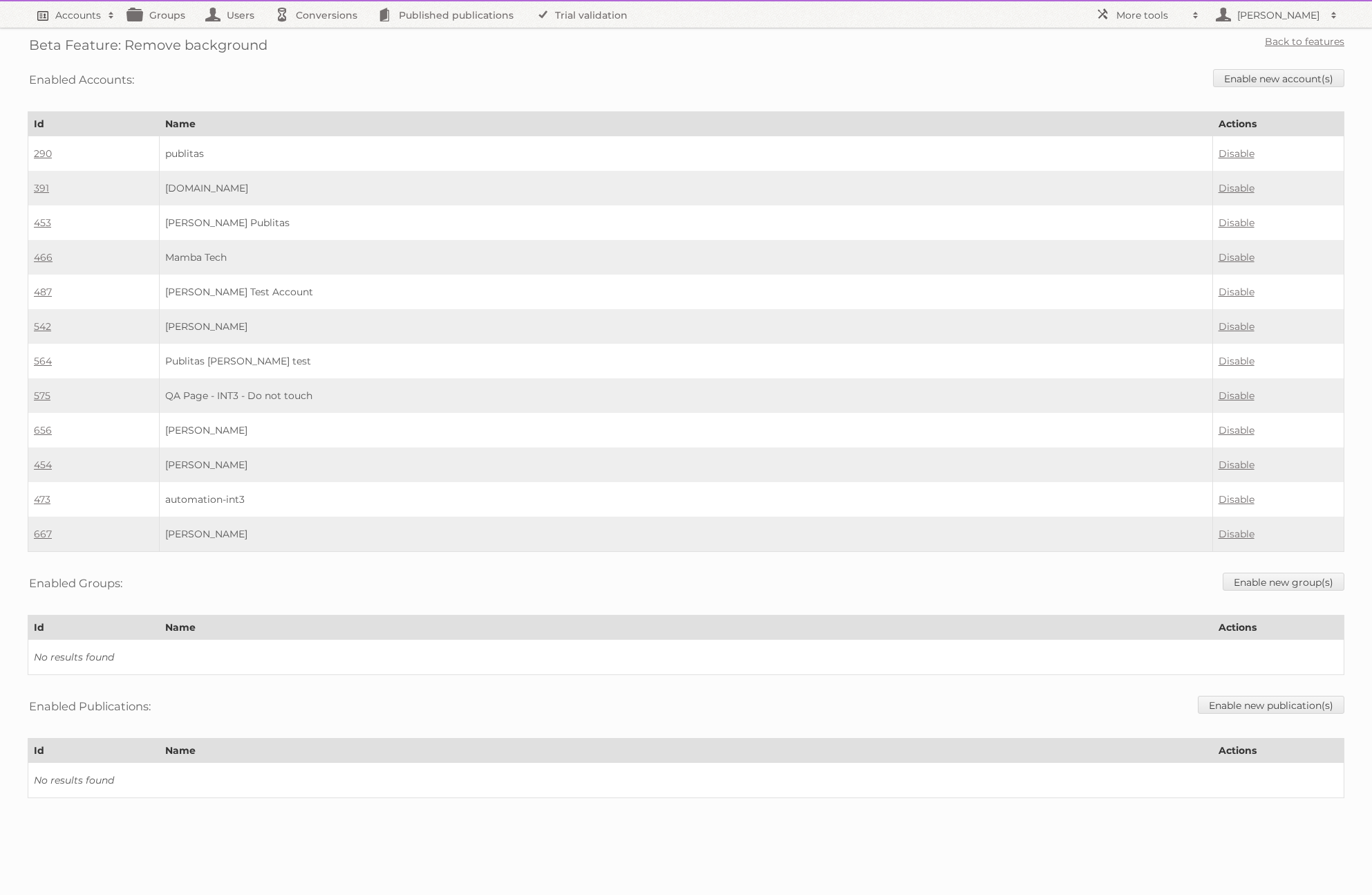
click at [85, 11] on h2 "Accounts" at bounding box center [78, 15] width 46 height 14
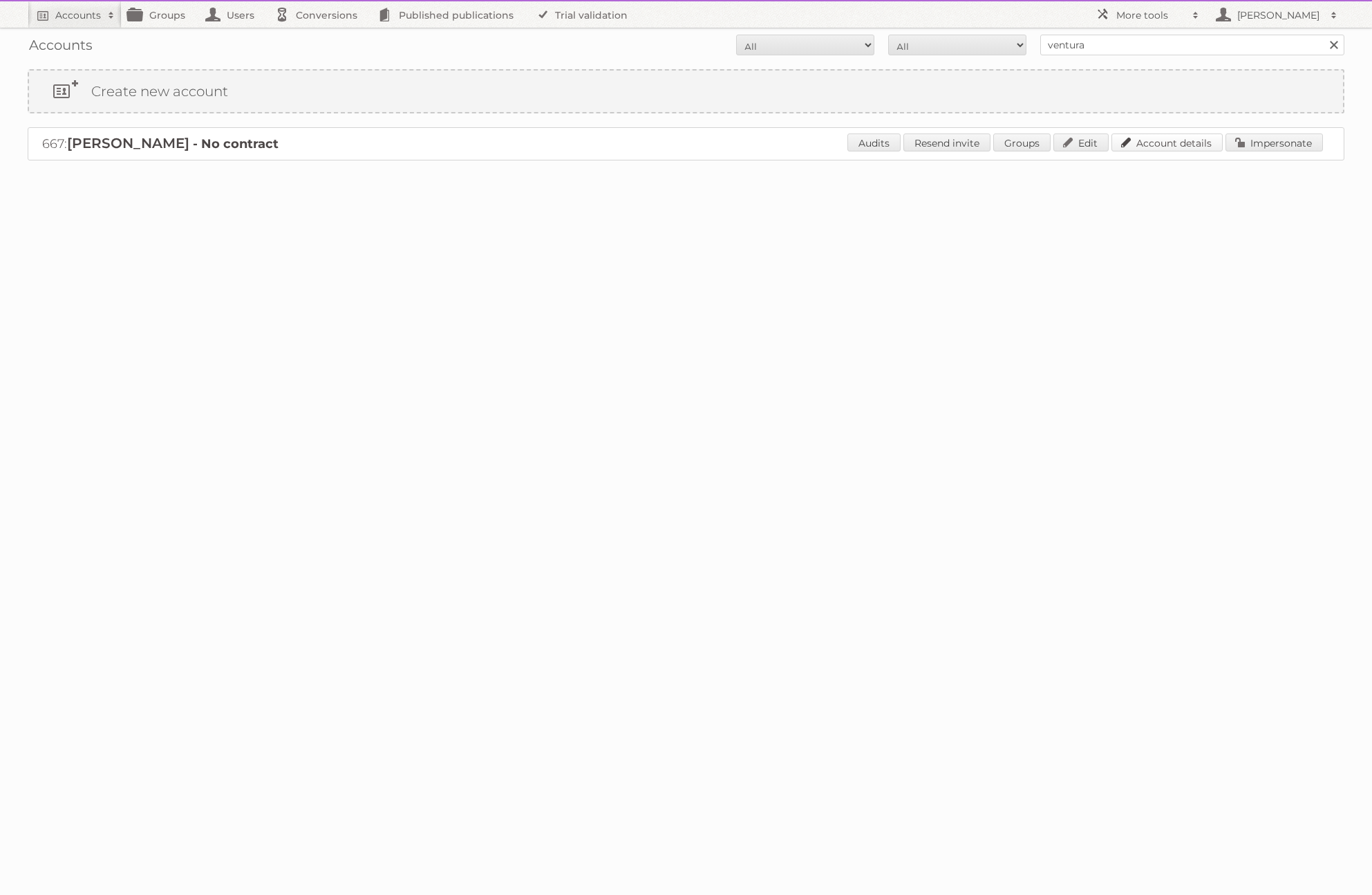
click at [1162, 140] on link "Account details" at bounding box center [1167, 142] width 111 height 18
click at [1124, 47] on input "ventura" at bounding box center [1193, 45] width 305 height 21
click at [1323, 34] on input "Search" at bounding box center [1334, 45] width 21 height 21
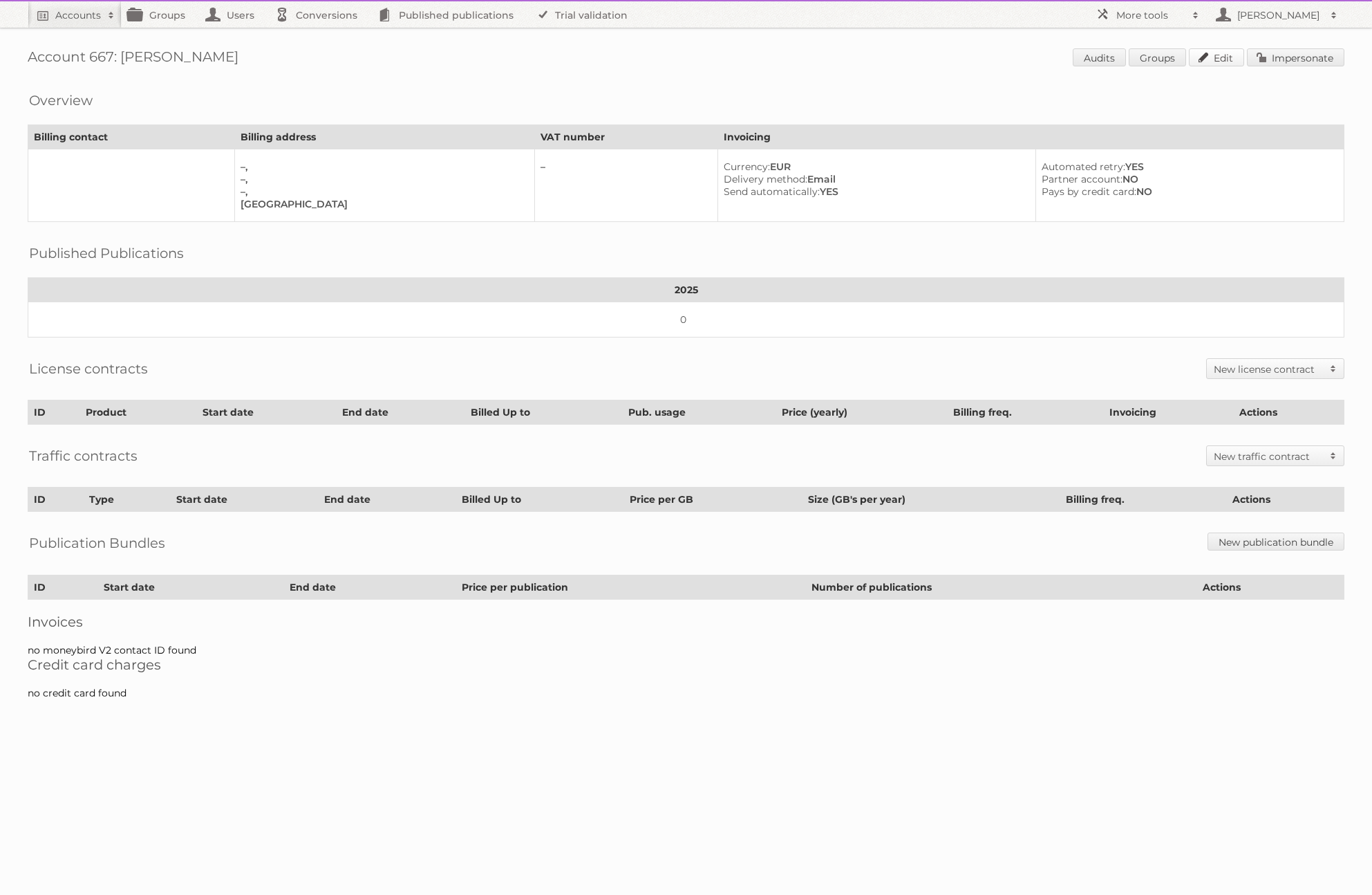
click at [1213, 57] on link "Edit" at bounding box center [1217, 57] width 55 height 18
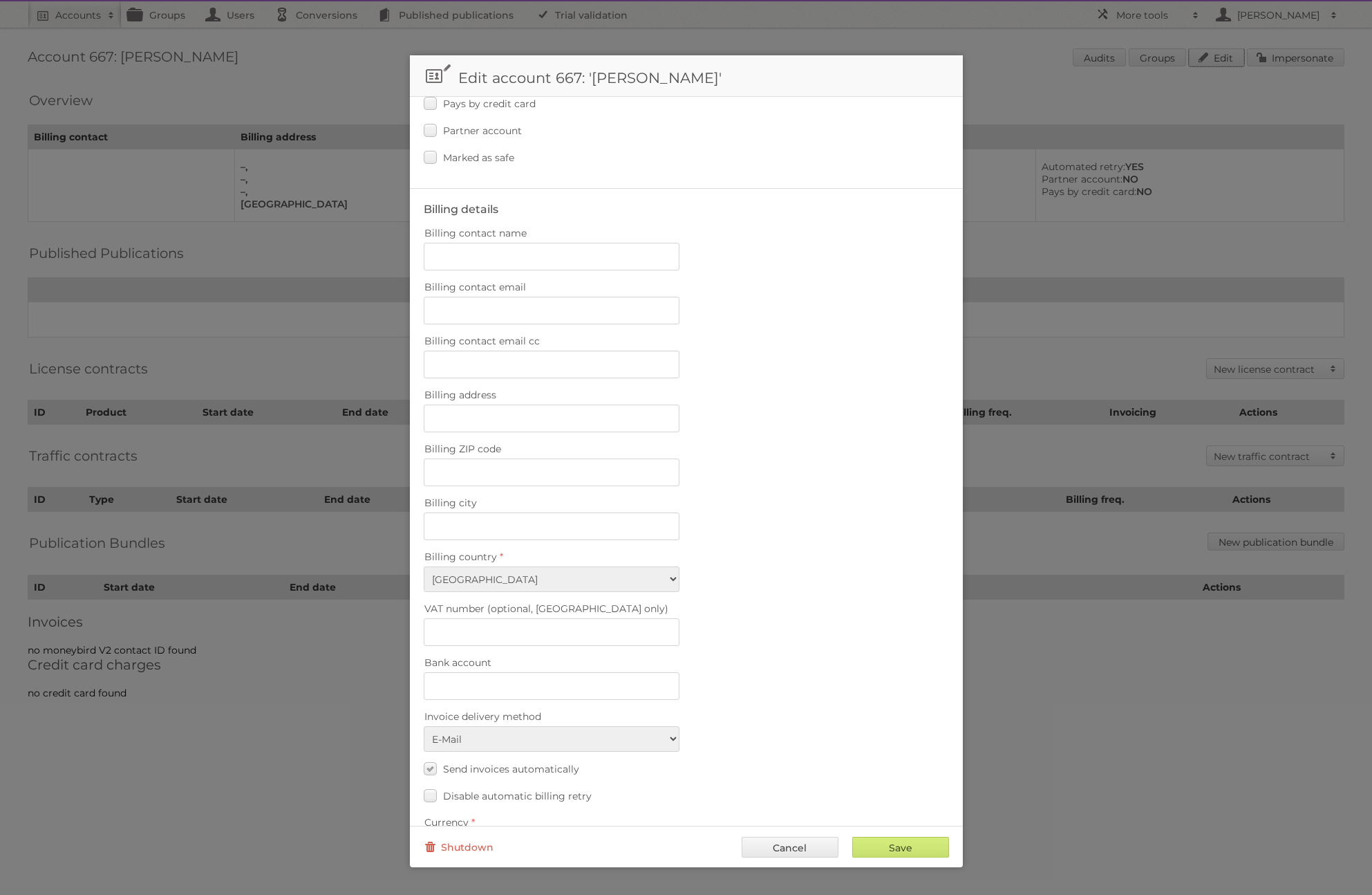
scroll to position [222, 0]
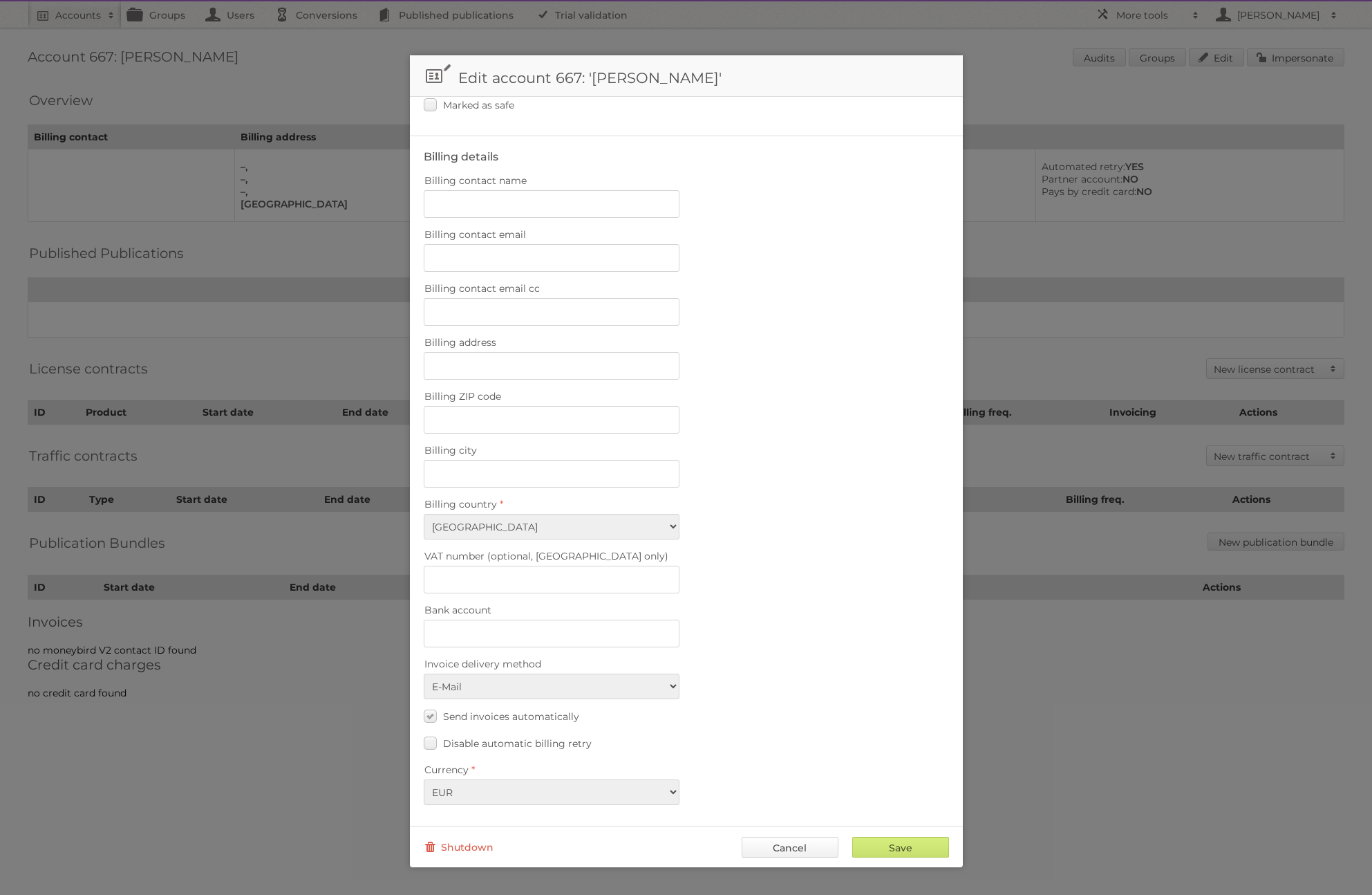
click at [825, 847] on link "Cancel" at bounding box center [790, 847] width 97 height 21
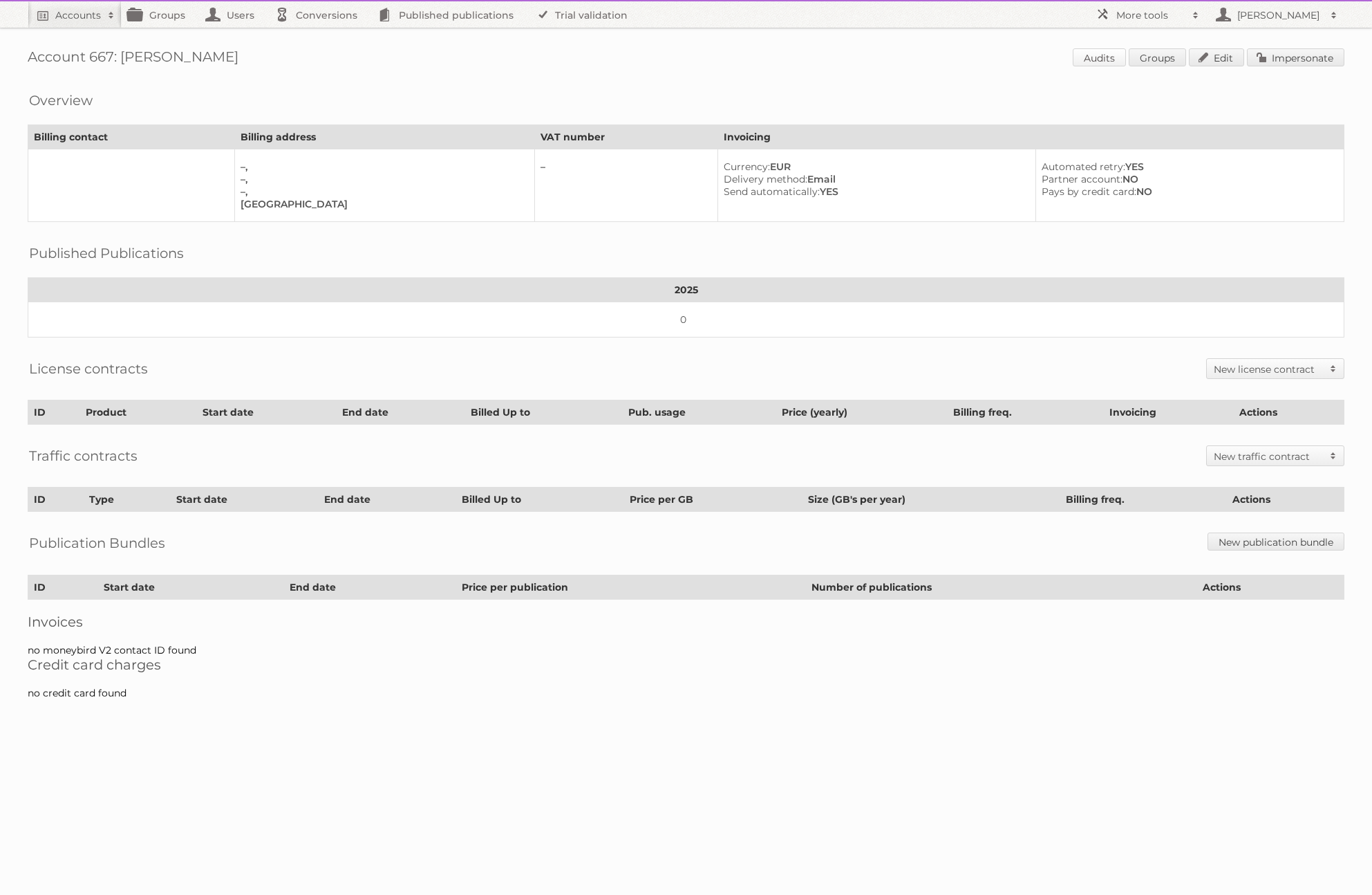
click at [1117, 58] on link "Audits" at bounding box center [1100, 57] width 53 height 18
click at [1240, 370] on h2 "New license contract" at bounding box center [1268, 369] width 109 height 14
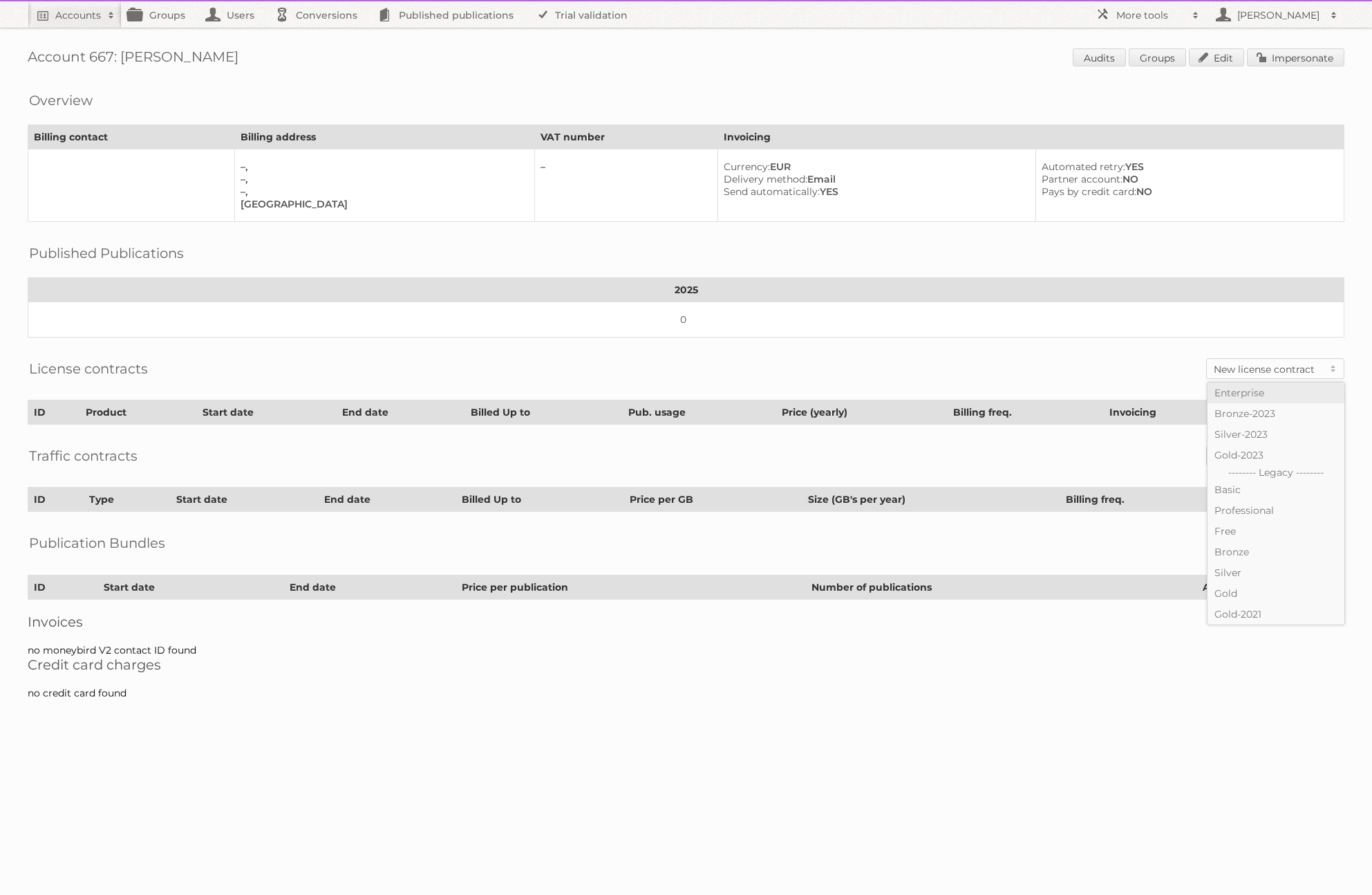
click at [1262, 398] on link "Enterprise" at bounding box center [1277, 393] width 137 height 21
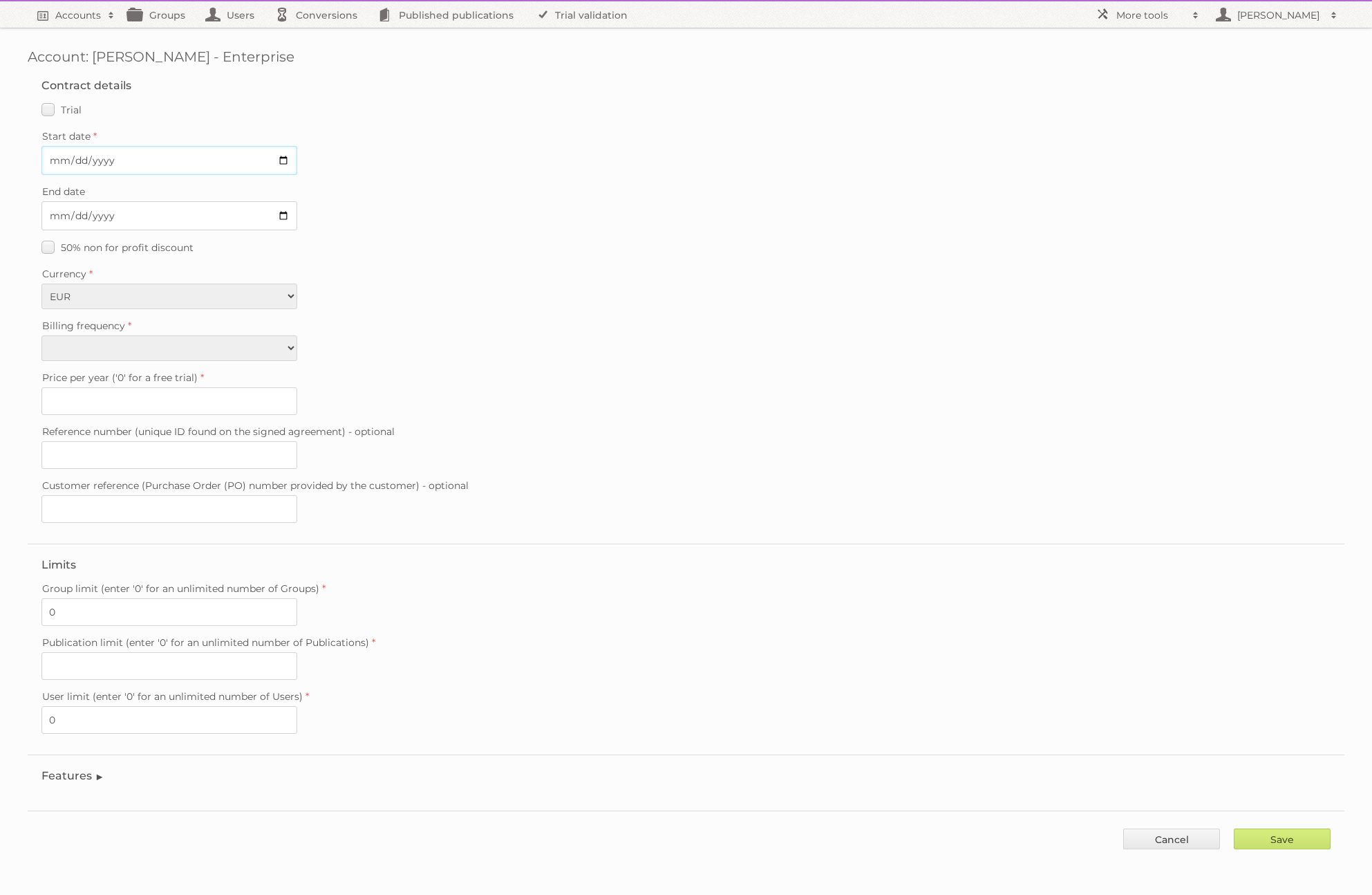
click at [285, 160] on input "Start date" at bounding box center [169, 160] width 256 height 29
type input "2025-09-15"
click at [206, 214] on input "End date" at bounding box center [169, 215] width 256 height 29
click at [284, 218] on input "End date" at bounding box center [169, 215] width 256 height 29
type input "2029-06-17"
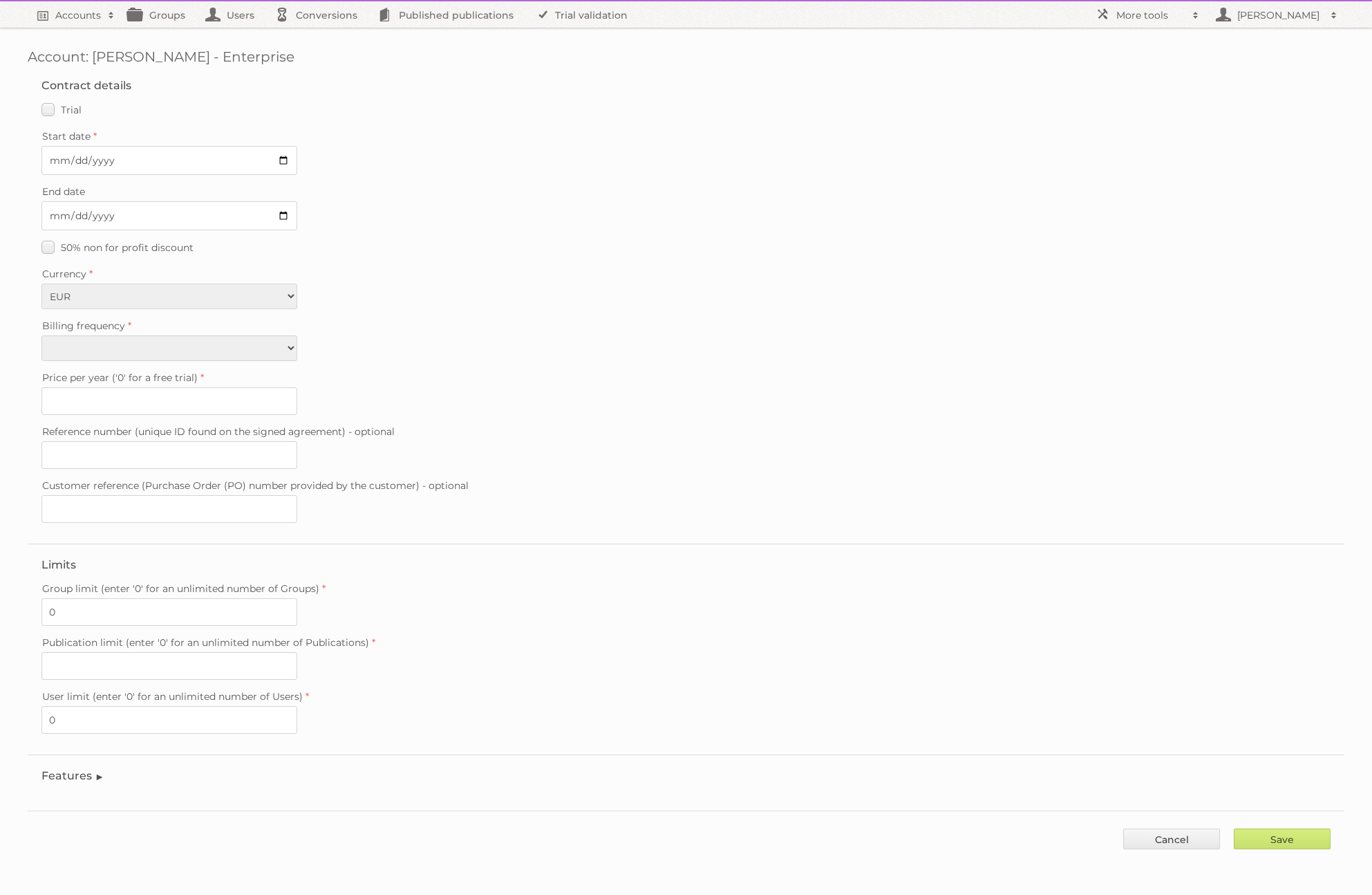
click at [372, 285] on div "Currency EUR USD" at bounding box center [686, 286] width 1289 height 45
click at [216, 350] on select "Monthly Quarterly Yearly Every 2 years" at bounding box center [169, 348] width 256 height 26
select select "yearly"
click at [42, 335] on select "Monthly Quarterly Yearly Every 2 years" at bounding box center [169, 348] width 256 height 26
type input "0"
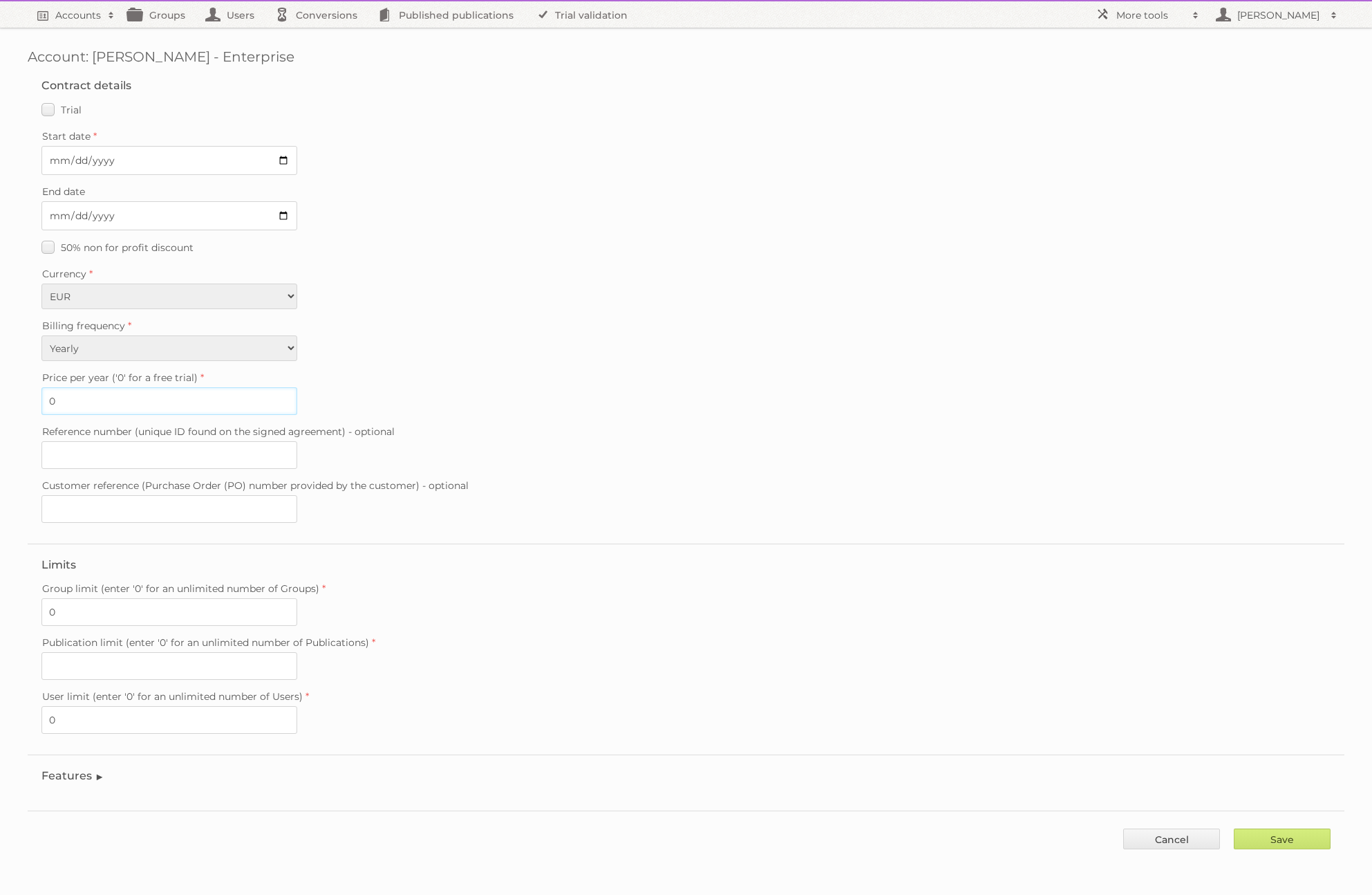
click at [209, 395] on input "0" at bounding box center [169, 401] width 256 height 28
click at [348, 398] on div "Price per year ('0' for a free trial) 0" at bounding box center [686, 390] width 1289 height 47
click at [1304, 835] on input "Save" at bounding box center [1283, 839] width 97 height 21
type input "Save"
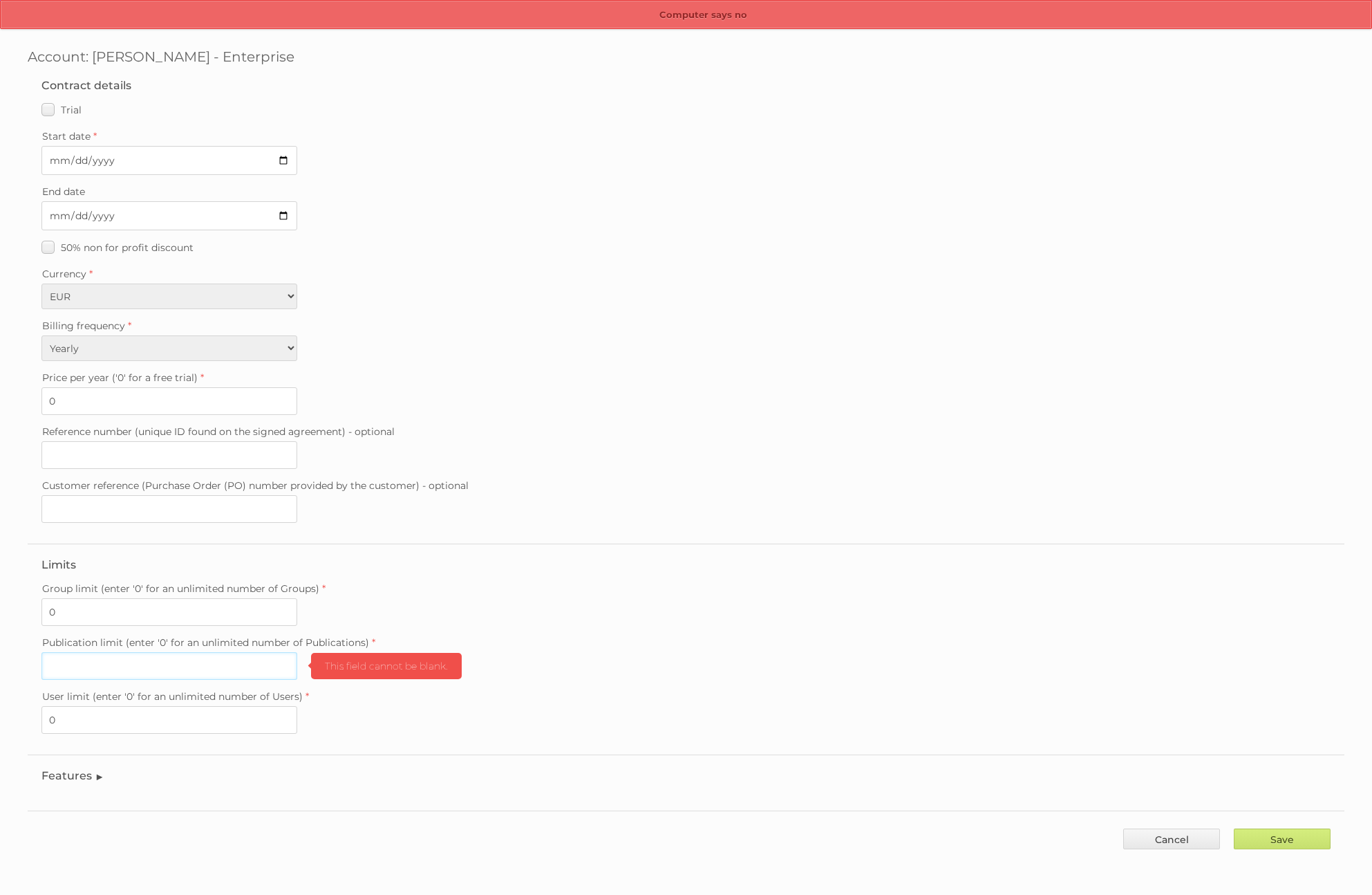
click at [170, 668] on input "Publication limit (enter '0' for an unlimited number of Publications)" at bounding box center [169, 666] width 256 height 28
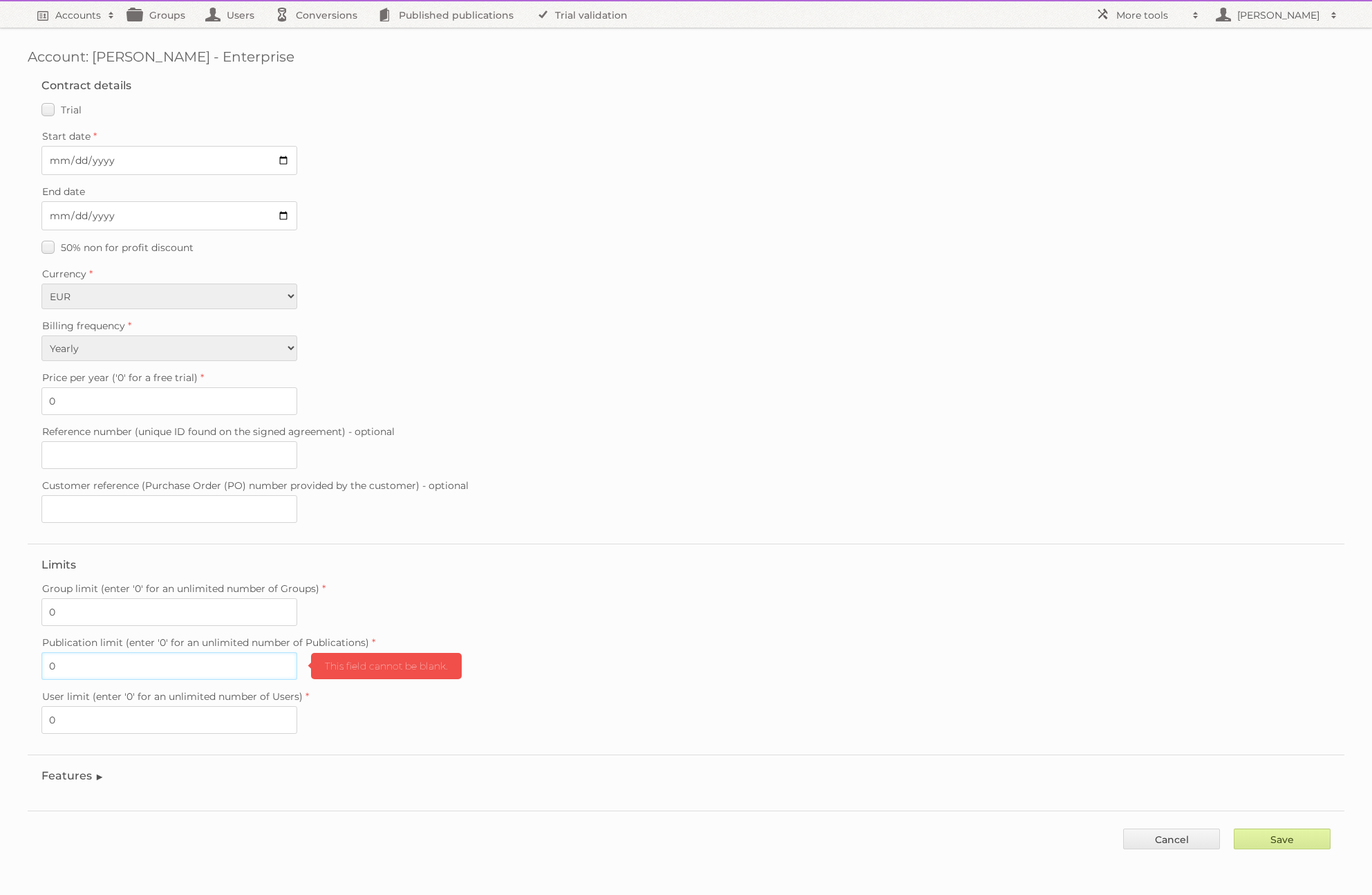
type input "0"
click at [1312, 832] on input "Save" at bounding box center [1283, 839] width 97 height 21
type input "..."
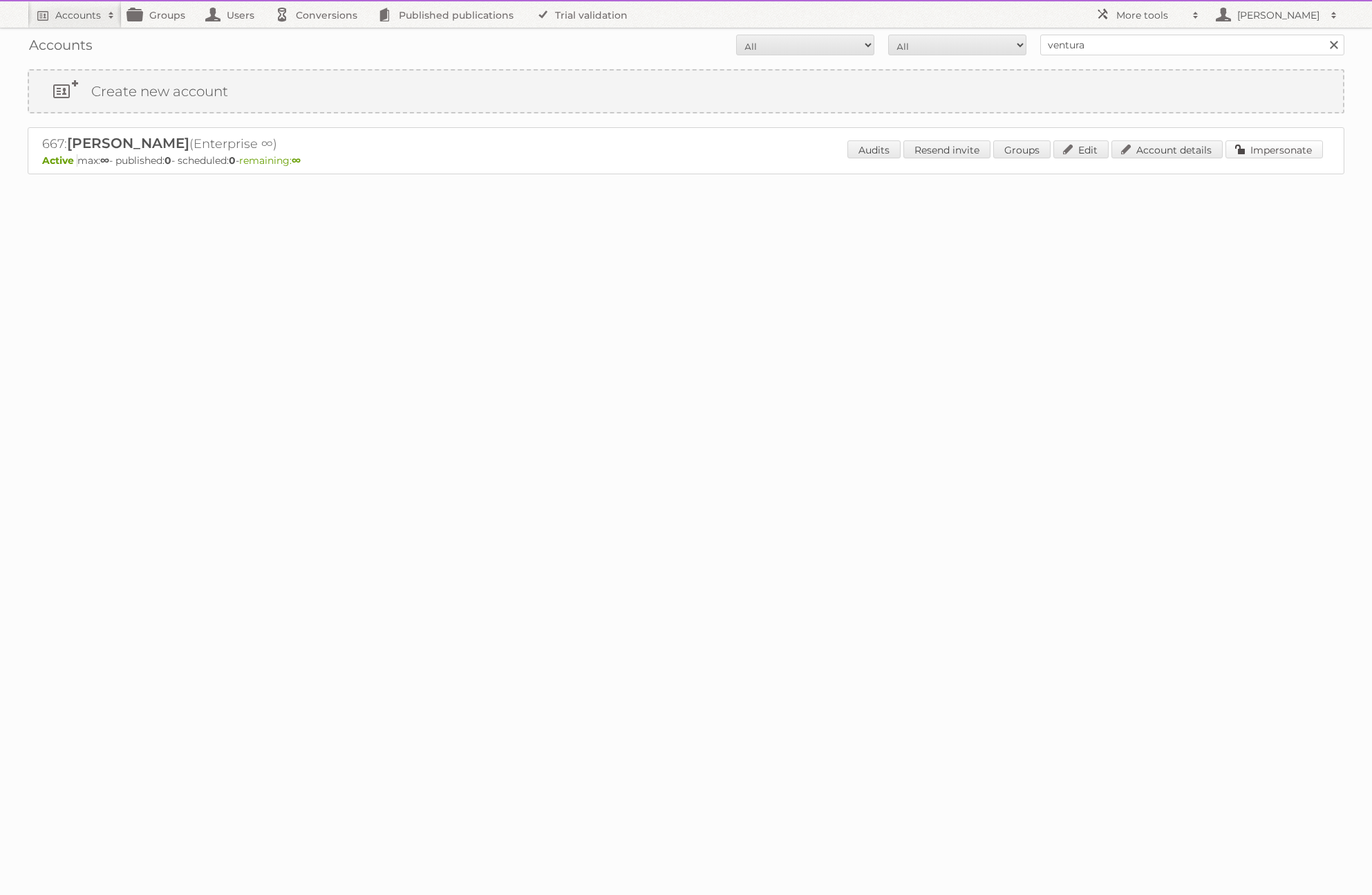
click at [1272, 148] on link "Impersonate" at bounding box center [1274, 149] width 97 height 18
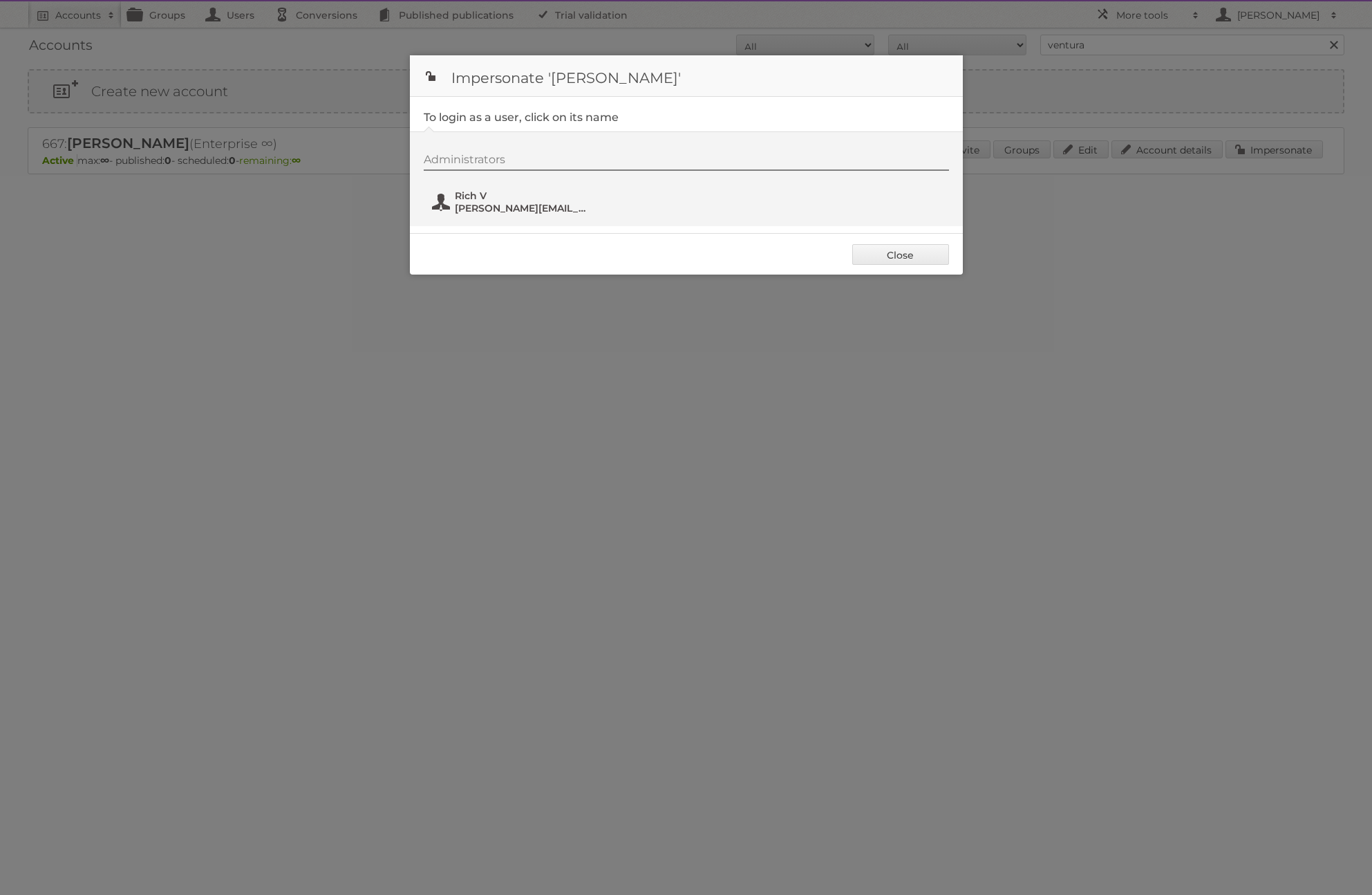
click at [471, 193] on span "Rich V" at bounding box center [522, 195] width 134 height 12
